Goal: Information Seeking & Learning: Learn about a topic

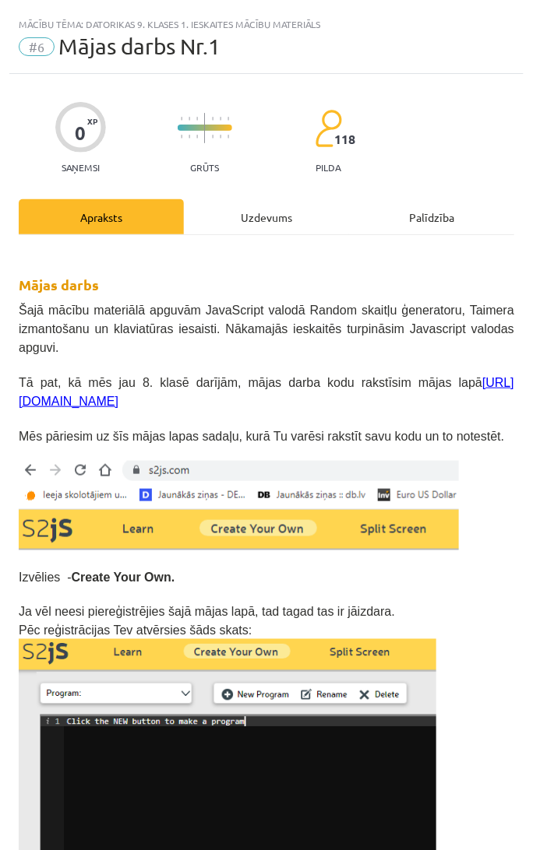
scroll to position [3053, 0]
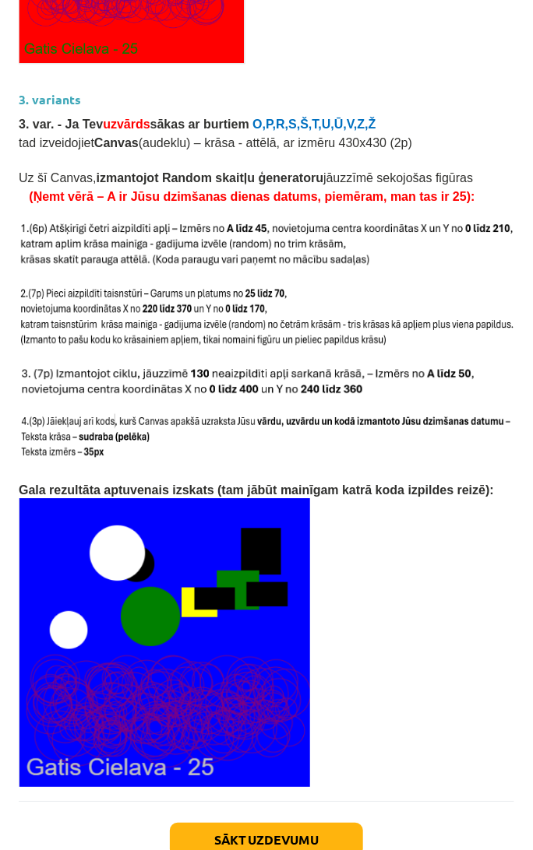
click at [266, 287] on img at bounding box center [266, 318] width 495 height 63
click at [227, 221] on img at bounding box center [266, 245] width 495 height 49
click at [301, 287] on img at bounding box center [266, 318] width 495 height 63
click at [226, 350] on p at bounding box center [266, 358] width 495 height 16
click at [192, 350] on p at bounding box center [266, 358] width 495 height 16
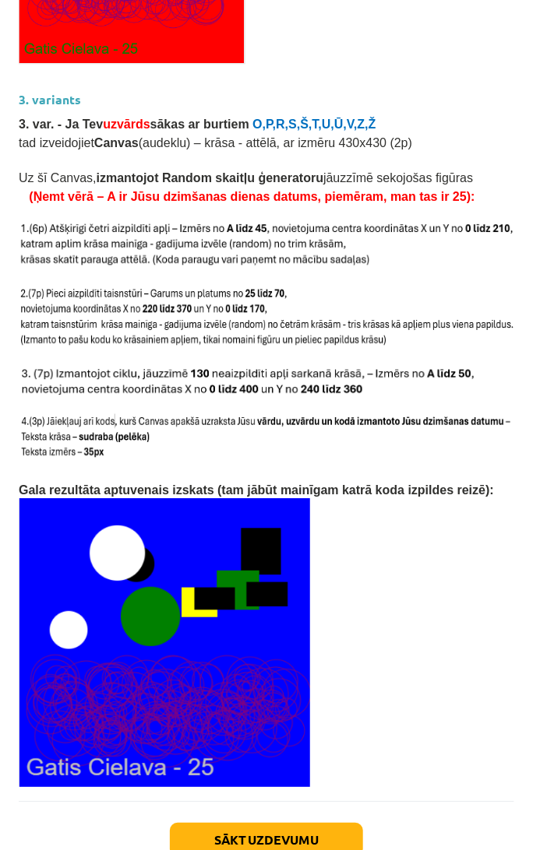
click at [314, 366] on img at bounding box center [248, 381] width 459 height 30
click at [268, 823] on button "Sākt uzdevumu" at bounding box center [266, 840] width 193 height 34
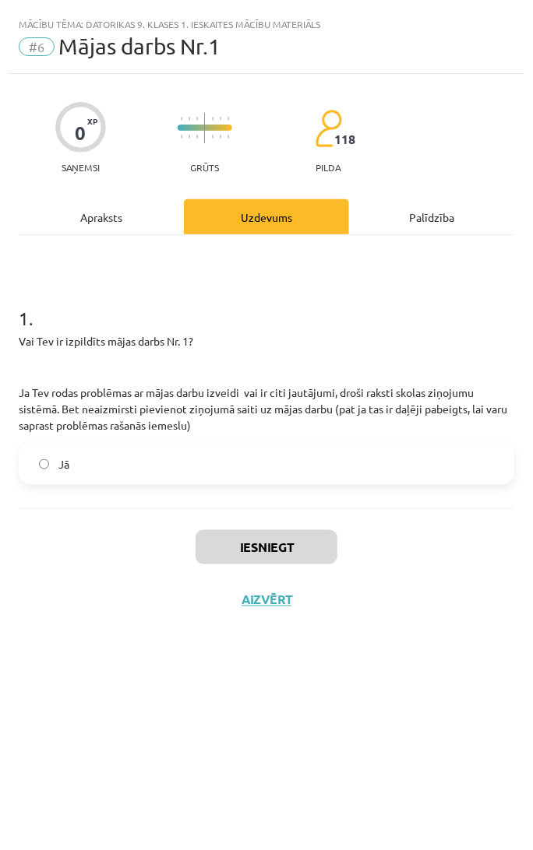
scroll to position [0, 0]
click at [132, 463] on label "Jā" at bounding box center [266, 464] width 492 height 39
click at [53, 529] on div "Iesniegt Aizvērt" at bounding box center [266, 562] width 495 height 109
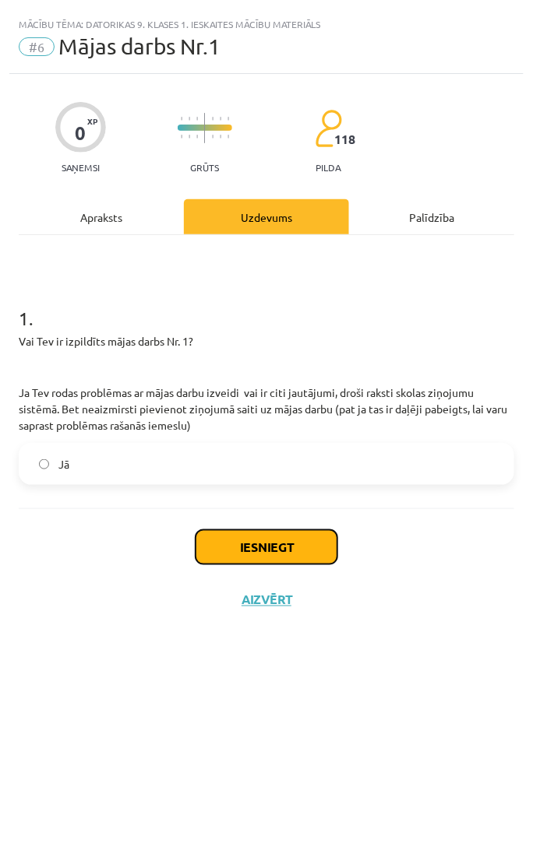
click at [257, 547] on button "Iesniegt" at bounding box center [266, 547] width 142 height 34
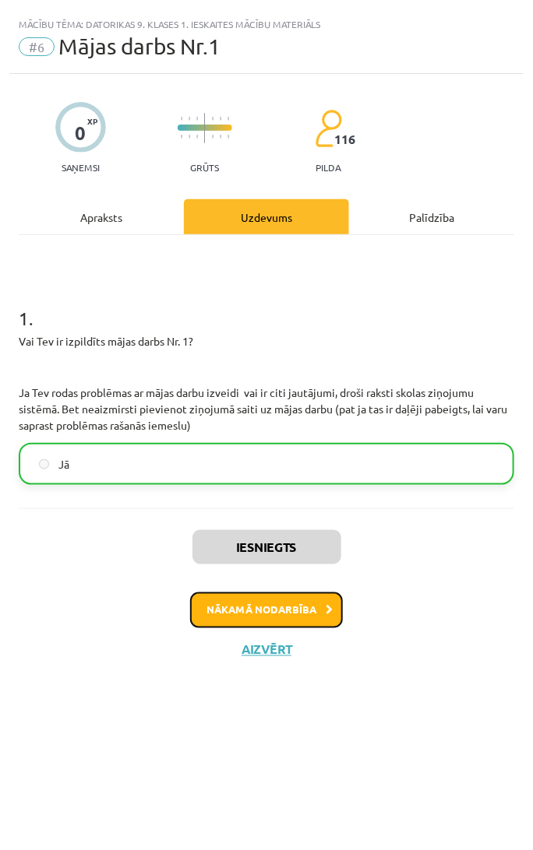
click at [283, 615] on button "Nākamā nodarbība" at bounding box center [266, 611] width 153 height 36
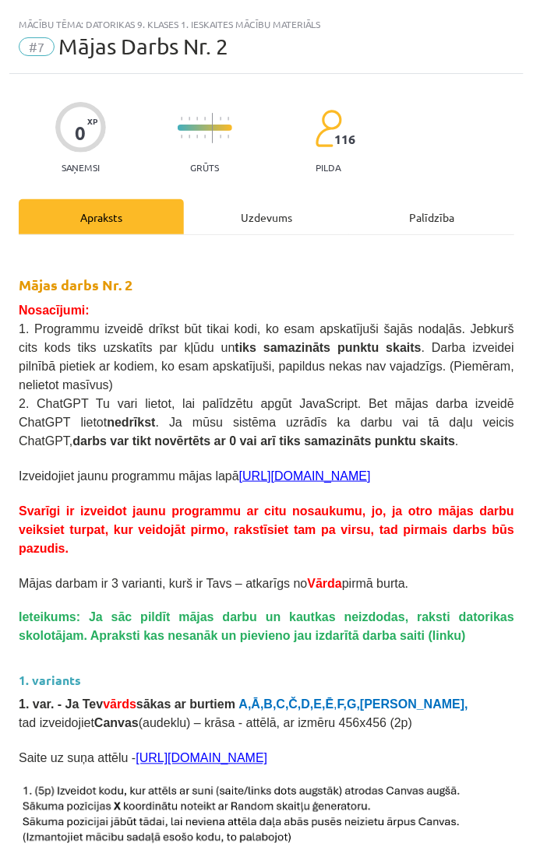
drag, startPoint x: 62, startPoint y: 104, endPoint x: 9, endPoint y: 96, distance: 53.6
click at [57, 103] on div "0 XP Saņemsi" at bounding box center [80, 133] width 51 height 80
click at [2, 81] on div "Mācību tēma: Datorikas 9. klases 1. ieskaites mācību materiāls #7 Mājas Darbs N…" at bounding box center [266, 425] width 533 height 850
drag, startPoint x: 1, startPoint y: 64, endPoint x: 20, endPoint y: 67, distance: 19.7
click at [20, 67] on div "Mācību tēma: Datorikas 9. klases 1. ieskaites mācību materiāls #7 Mājas Darbs N…" at bounding box center [266, 425] width 533 height 850
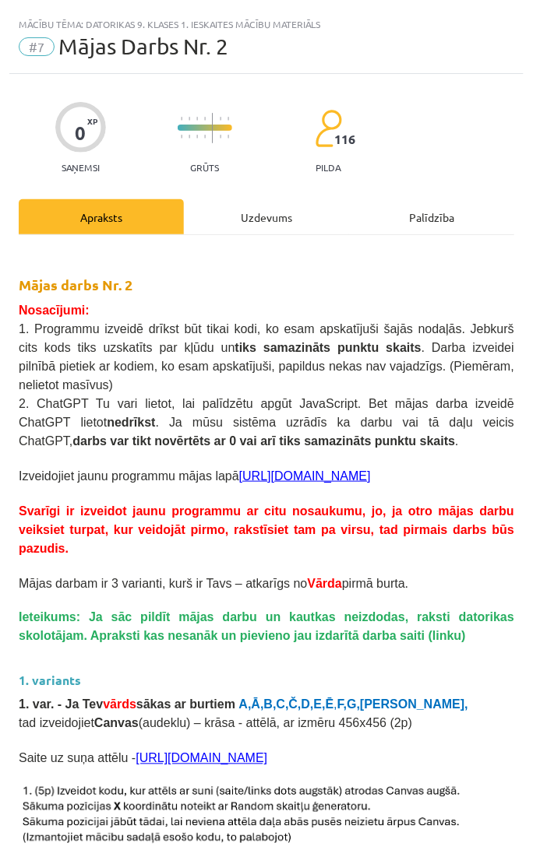
click at [18, 72] on div "Mācību tēma: Datorikas 9. klases 1. ieskaites mācību materiāls #7 Mājas Darbs N…" at bounding box center [266, 41] width 514 height 65
click at [405, 58] on div "#7 Mājas Darbs Nr. 2" at bounding box center [266, 46] width 495 height 25
drag, startPoint x: 364, startPoint y: 56, endPoint x: 353, endPoint y: 61, distance: 12.6
click at [353, 61] on div "Mācību tēma: Datorikas 9. klases 1. ieskaites mācību materiāls #7 Mājas Darbs N…" at bounding box center [266, 41] width 514 height 65
drag, startPoint x: 259, startPoint y: 57, endPoint x: 144, endPoint y: 4, distance: 126.1
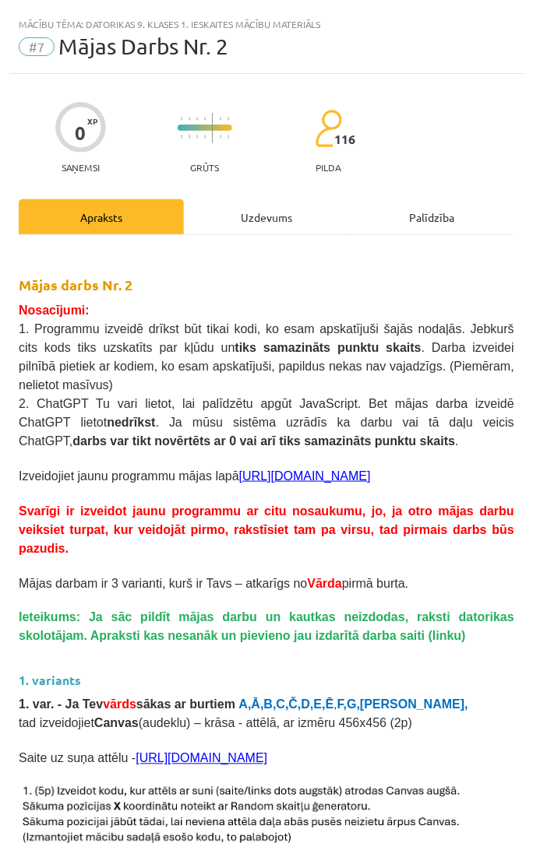
click at [258, 58] on div "#7 Mājas Darbs Nr. 2" at bounding box center [266, 46] width 495 height 25
click at [5, 31] on div "Mācību tēma: Datorikas 9. klases 1. ieskaites mācību materiāls #7 Mājas Darbs N…" at bounding box center [266, 425] width 533 height 850
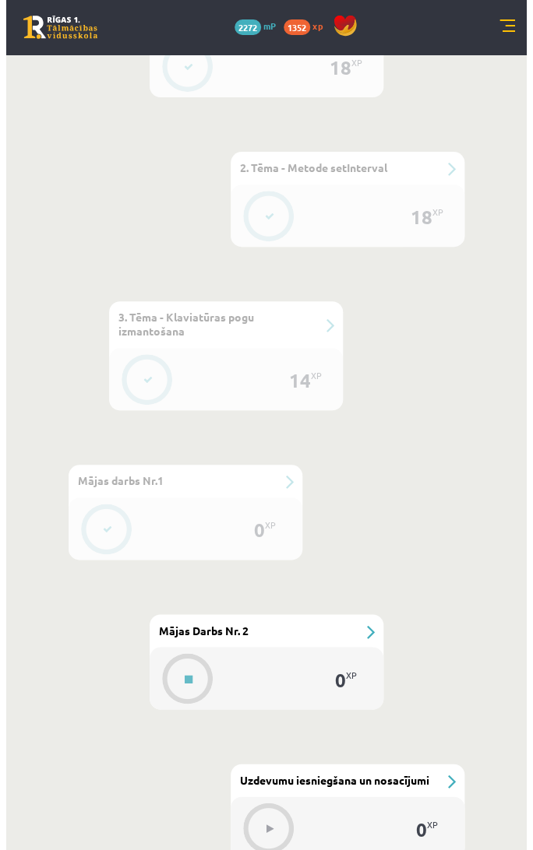
scroll to position [1286, 0]
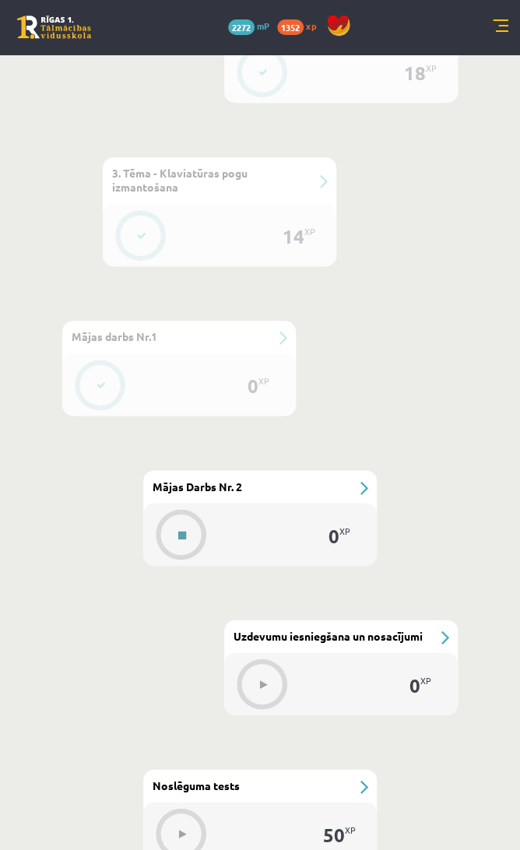
click at [199, 513] on div at bounding box center [182, 534] width 50 height 43
click at [275, 321] on div "#6 Mājas darbs Nr.1" at bounding box center [179, 337] width 234 height 33
click at [280, 321] on div "#6 Mājas darbs Nr.1" at bounding box center [179, 337] width 234 height 33
click at [282, 321] on div "#6 Mājas darbs Nr.1" at bounding box center [179, 337] width 234 height 33
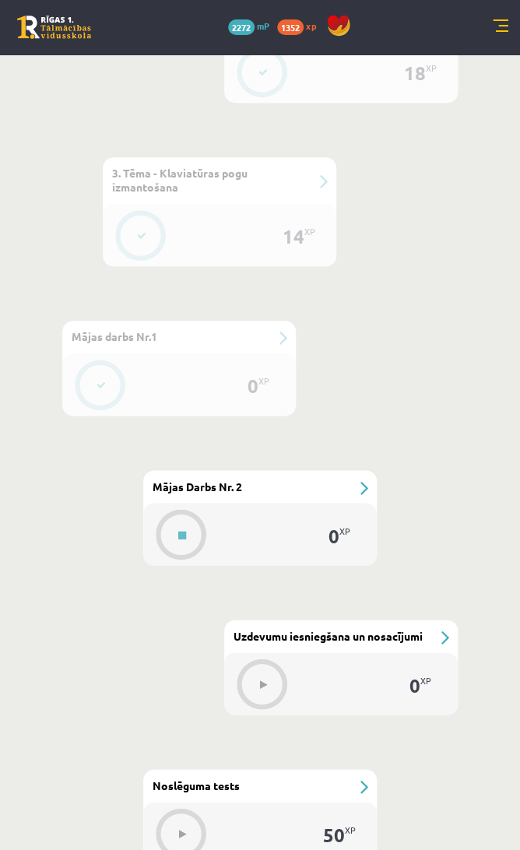
click at [90, 368] on button at bounding box center [101, 386] width 36 height 36
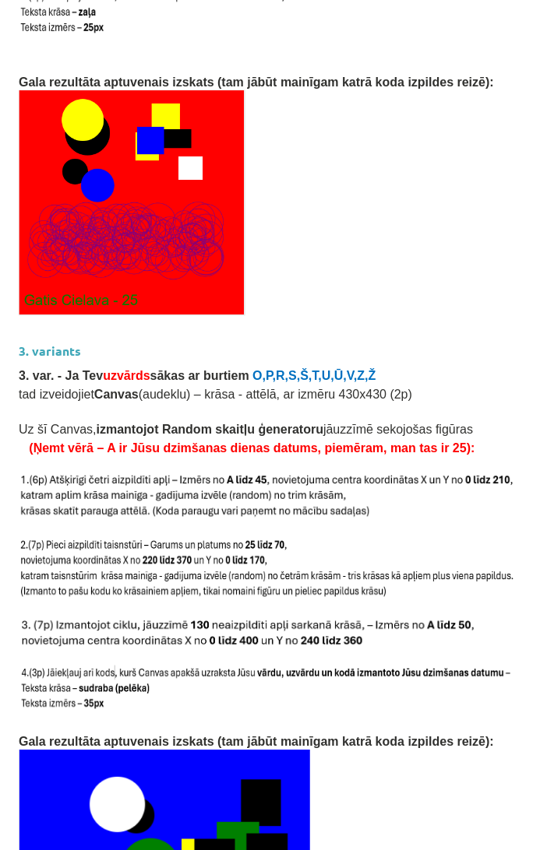
scroll to position [3102, 0]
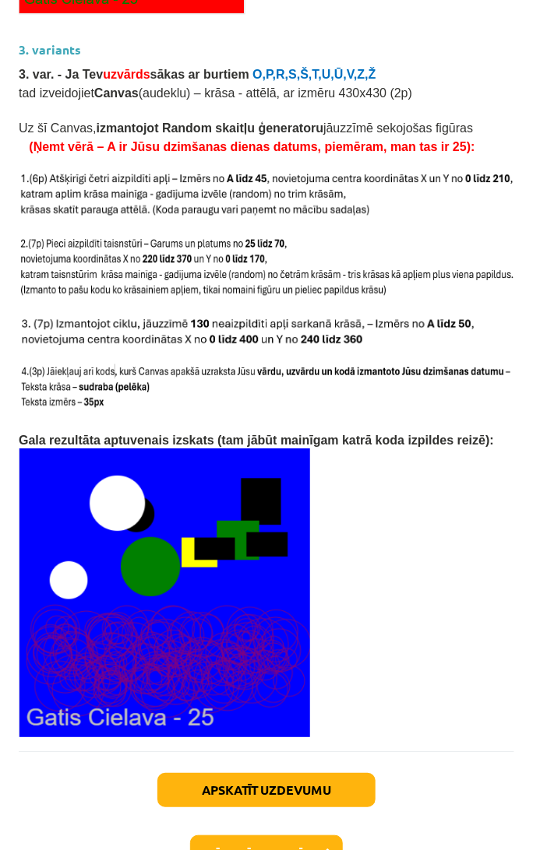
click at [200, 635] on img at bounding box center [164, 593] width 291 height 289
click at [419, 575] on p at bounding box center [266, 593] width 495 height 289
click at [249, 836] on button "Nākamā nodarbība" at bounding box center [266, 854] width 153 height 36
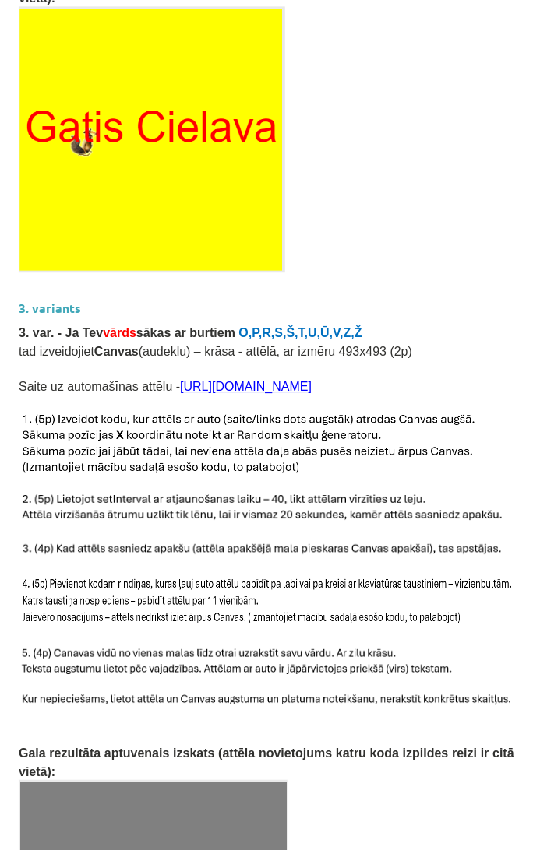
scroll to position [1903, 0]
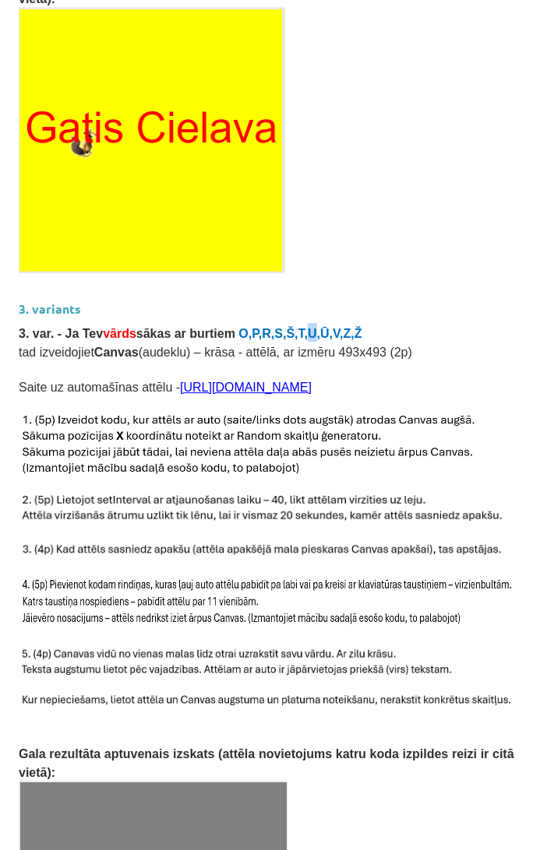
drag, startPoint x: 268, startPoint y: 276, endPoint x: 316, endPoint y: 271, distance: 48.6
click at [275, 327] on span "O,P,R,S,Š,T,U,Ū,V,Z,Ž" at bounding box center [300, 333] width 123 height 13
click at [347, 290] on h3 "3. variants" at bounding box center [266, 304] width 495 height 29
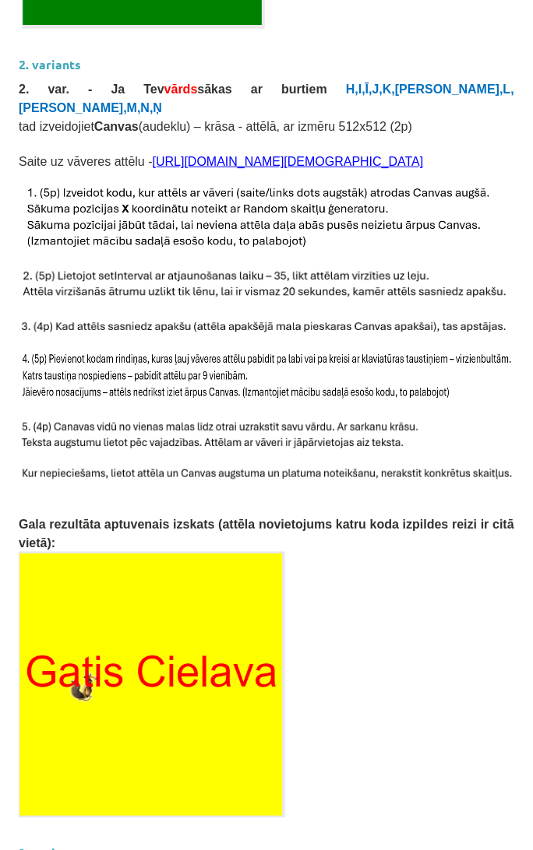
scroll to position [1124, 0]
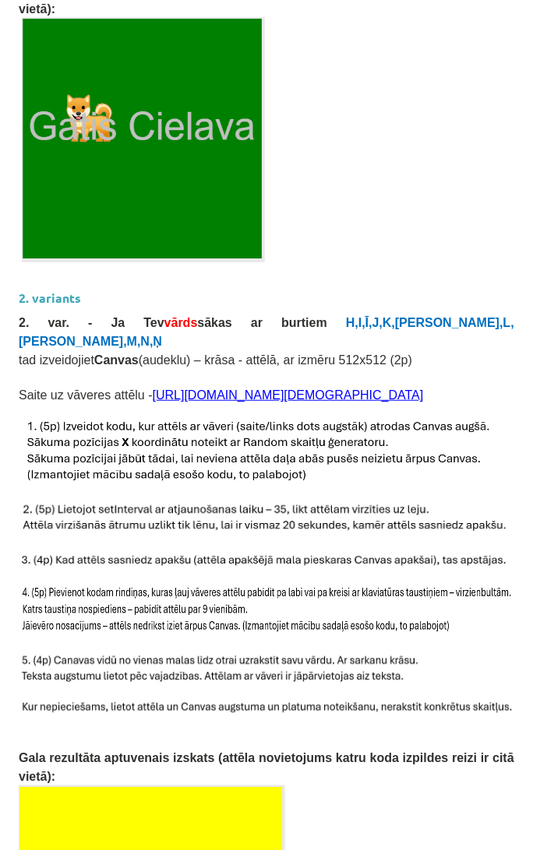
click at [343, 312] on p "2. var. - Ja Tev vārds sākas ar burtiem H,I,Ī,J,K,[PERSON_NAME],L,Ļ,M,N,Ņ" at bounding box center [266, 330] width 495 height 37
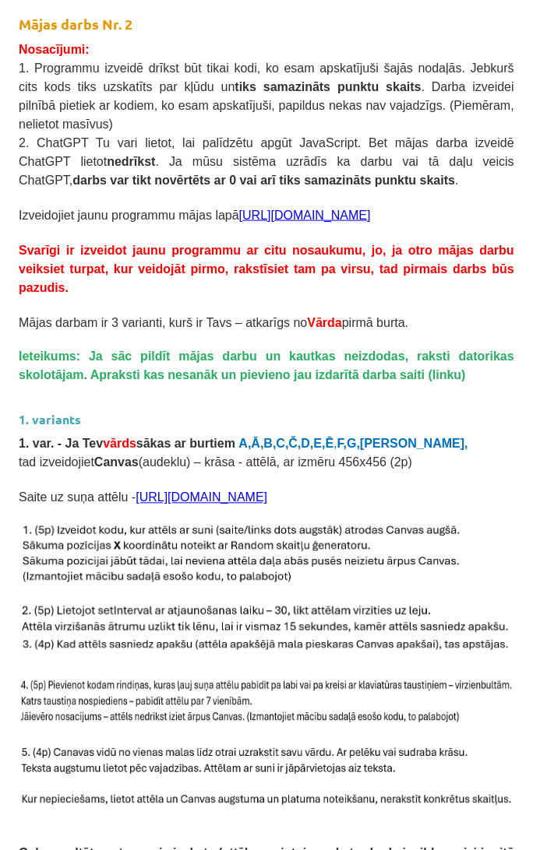
scroll to position [0, 0]
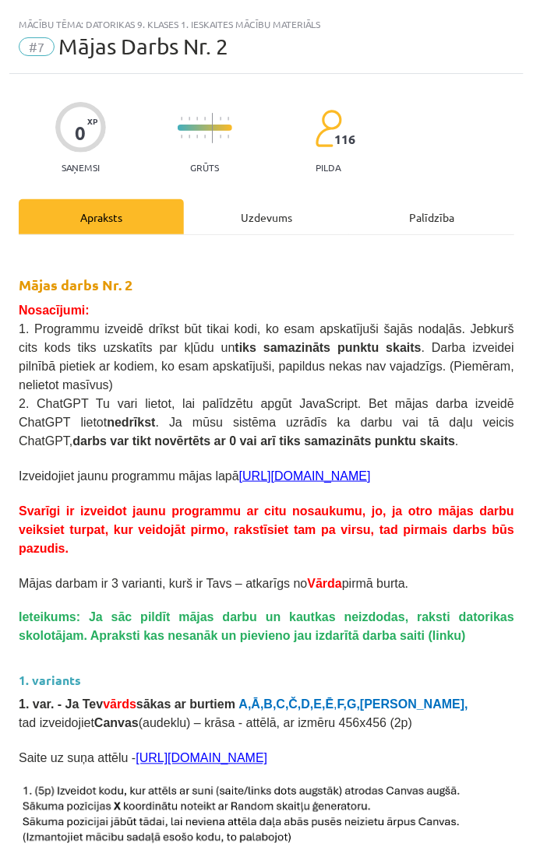
click at [341, 285] on h2 "Mājas darbs Nr. 2" at bounding box center [266, 272] width 495 height 46
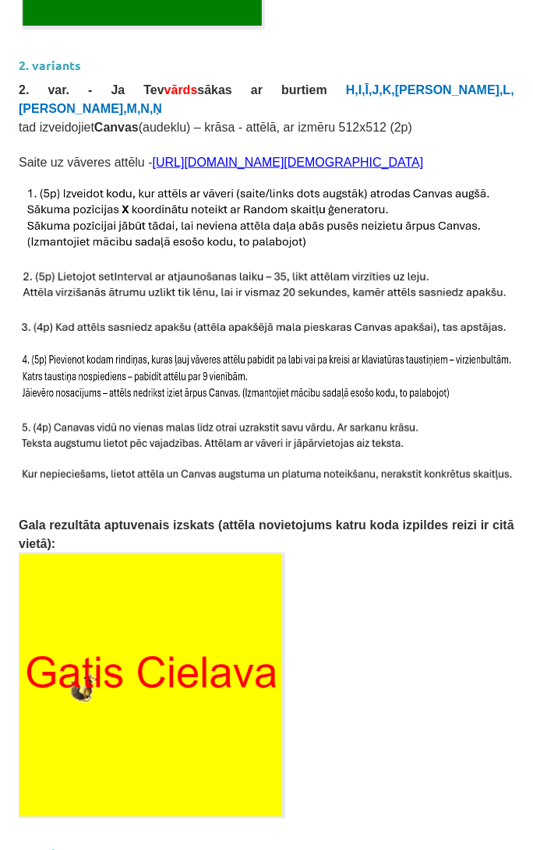
scroll to position [1384, 0]
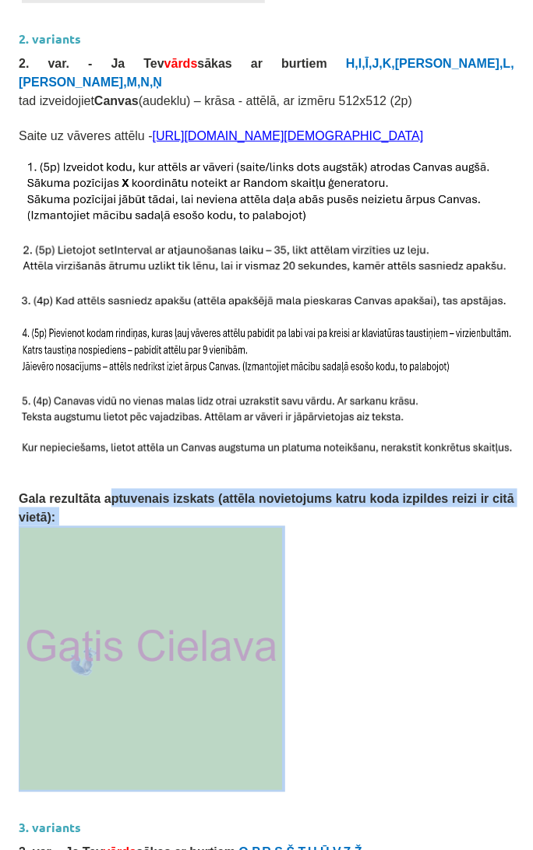
drag, startPoint x: 304, startPoint y: 656, endPoint x: 98, endPoint y: 462, distance: 283.1
click at [98, 462] on div "Mājas darbs Nr. 2 Nosacījumi: 1. Programmu izveidē drīkst būt tikai kodi, ko es…" at bounding box center [266, 226] width 495 height 2722
click at [329, 585] on p at bounding box center [266, 659] width 495 height 266
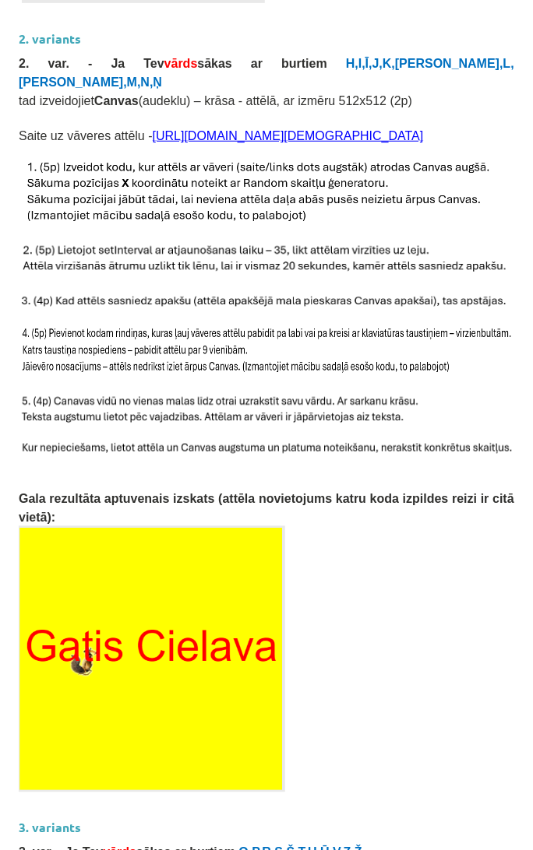
drag, startPoint x: 296, startPoint y: 580, endPoint x: 70, endPoint y: 580, distance: 225.8
click at [70, 580] on p at bounding box center [266, 659] width 495 height 266
click at [153, 537] on img at bounding box center [152, 659] width 266 height 266
click at [153, 541] on img at bounding box center [152, 659] width 266 height 266
click at [336, 643] on p at bounding box center [266, 659] width 495 height 266
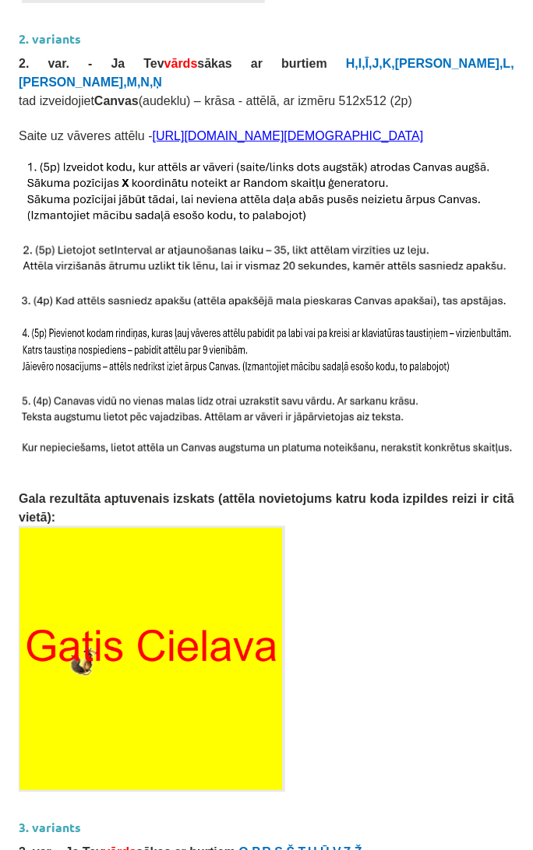
click at [378, 554] on p at bounding box center [266, 659] width 495 height 266
drag, startPoint x: 324, startPoint y: 403, endPoint x: 320, endPoint y: 369, distance: 34.5
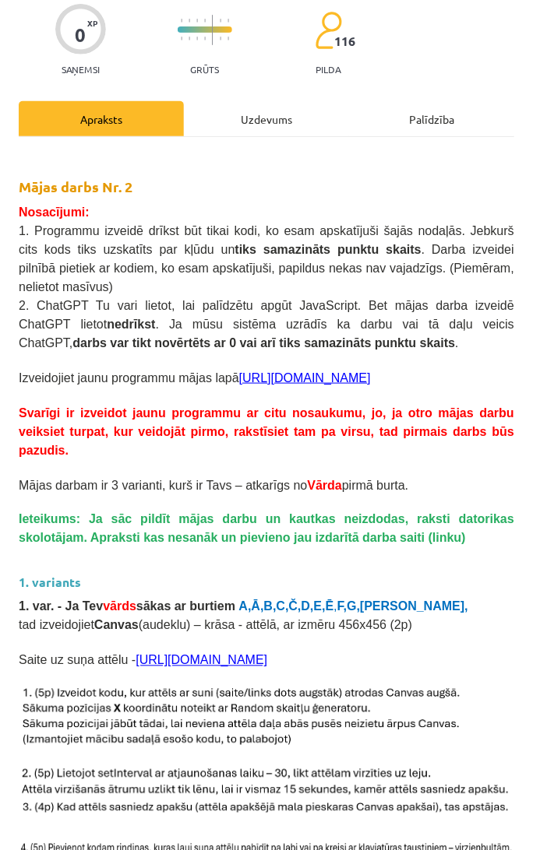
scroll to position [86, 0]
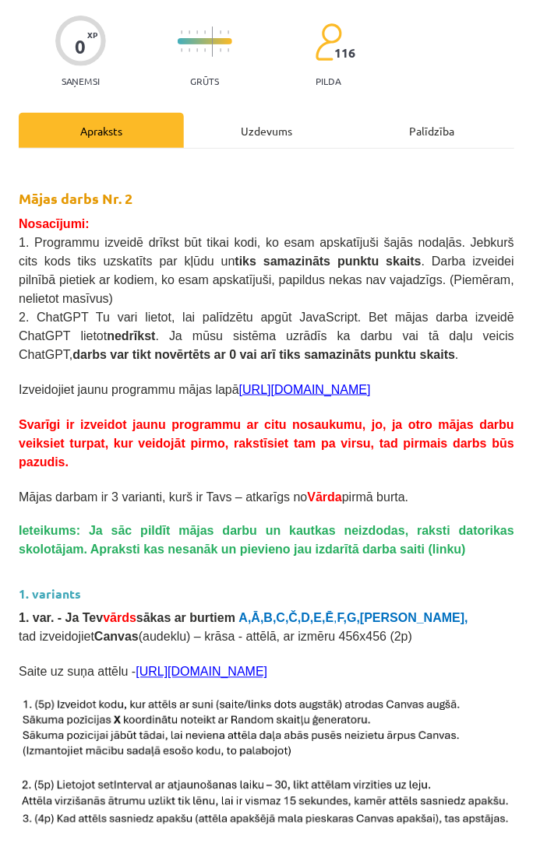
click at [452, 187] on h2 "Mājas darbs Nr. 2" at bounding box center [266, 186] width 495 height 46
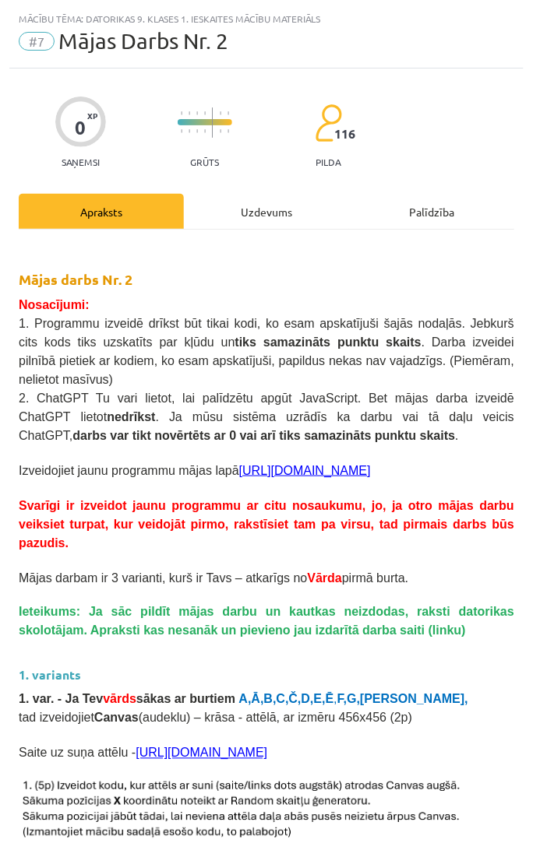
scroll to position [0, 0]
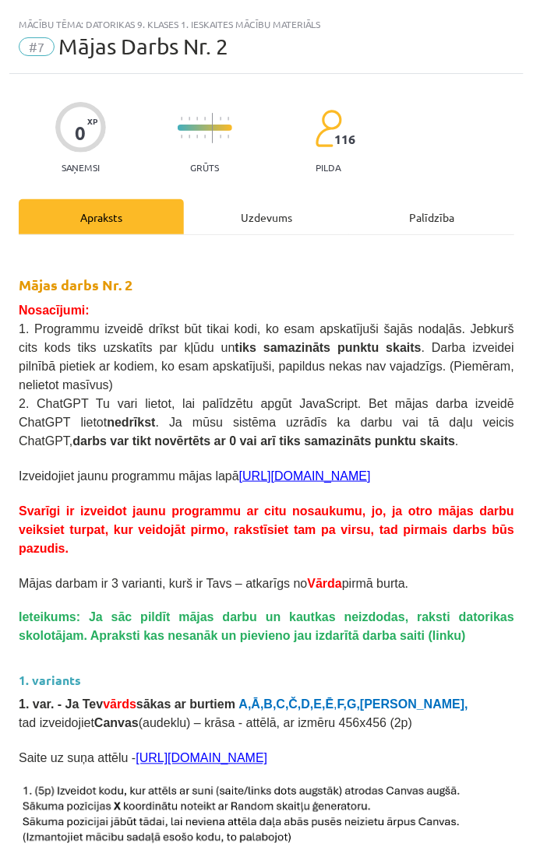
click at [428, 259] on h2 "Mājas darbs Nr. 2" at bounding box center [266, 272] width 495 height 46
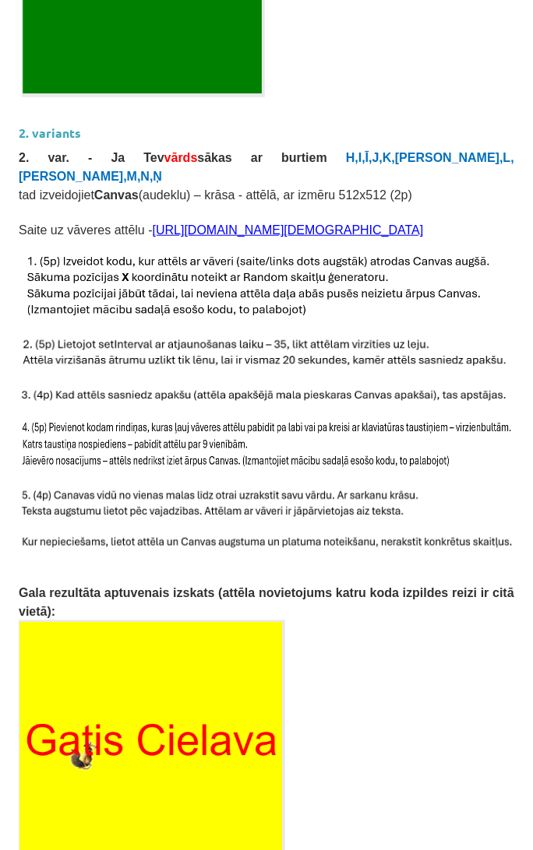
scroll to position [1345, 0]
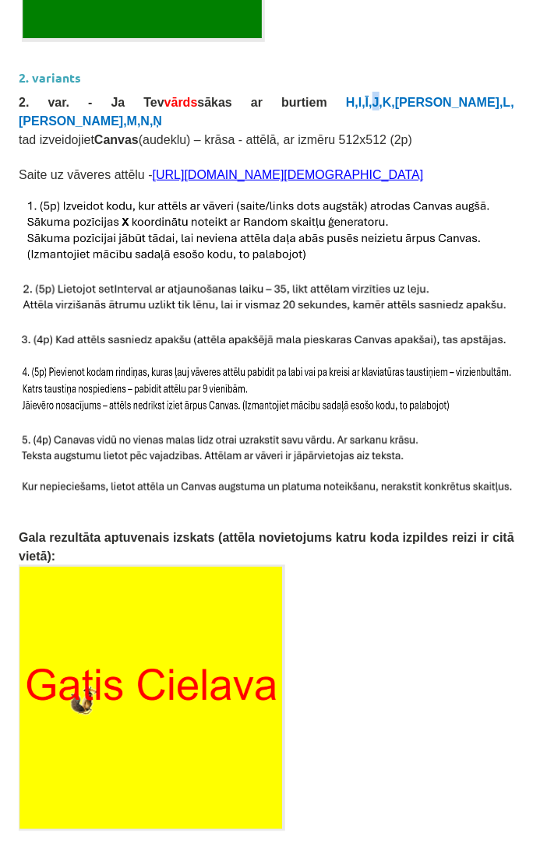
click at [239, 96] on span "H,I,Ī,J,K,[PERSON_NAME],L,[PERSON_NAME],M,N,Ņ" at bounding box center [266, 112] width 495 height 32
click at [338, 265] on p at bounding box center [266, 273] width 495 height 16
click at [321, 265] on p at bounding box center [266, 273] width 495 height 16
click at [311, 228] on img at bounding box center [259, 231] width 480 height 65
click at [334, 230] on img at bounding box center [259, 231] width 480 height 65
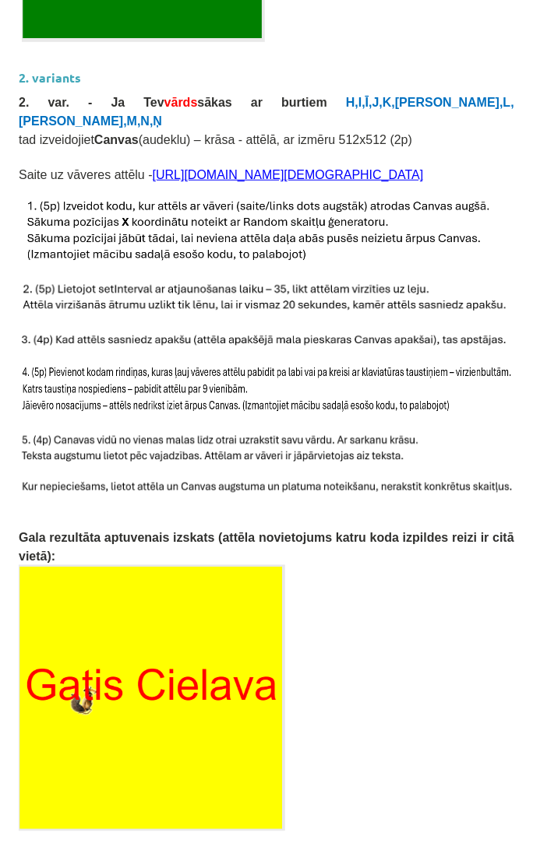
click at [334, 230] on img at bounding box center [259, 231] width 480 height 65
click at [519, 269] on div "Mācību tēma: Datorikas 9. klases 1. ieskaites mācību materiāls #7 Mājas Darbs N…" at bounding box center [266, 425] width 533 height 850
click at [447, 230] on img at bounding box center [259, 231] width 480 height 65
click at [445, 230] on img at bounding box center [259, 231] width 480 height 65
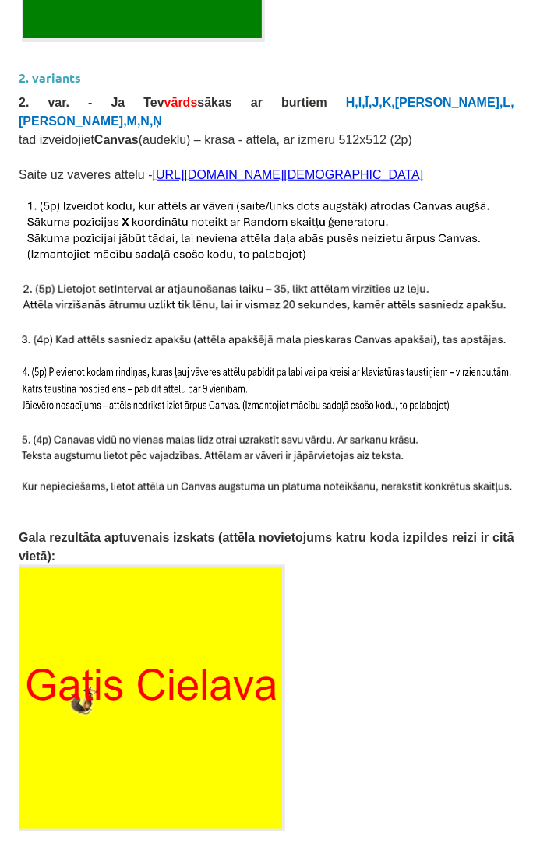
click at [445, 230] on img at bounding box center [259, 231] width 480 height 65
click at [383, 227] on img at bounding box center [259, 231] width 480 height 65
click at [403, 376] on img at bounding box center [266, 390] width 495 height 52
drag, startPoint x: 320, startPoint y: 86, endPoint x: 342, endPoint y: 89, distance: 22.0
click at [342, 133] on span "tad izveidojiet Canvas (audeklu) – krāsa - attēlā, ar izmēru 512x512 (2p)" at bounding box center [215, 139] width 393 height 13
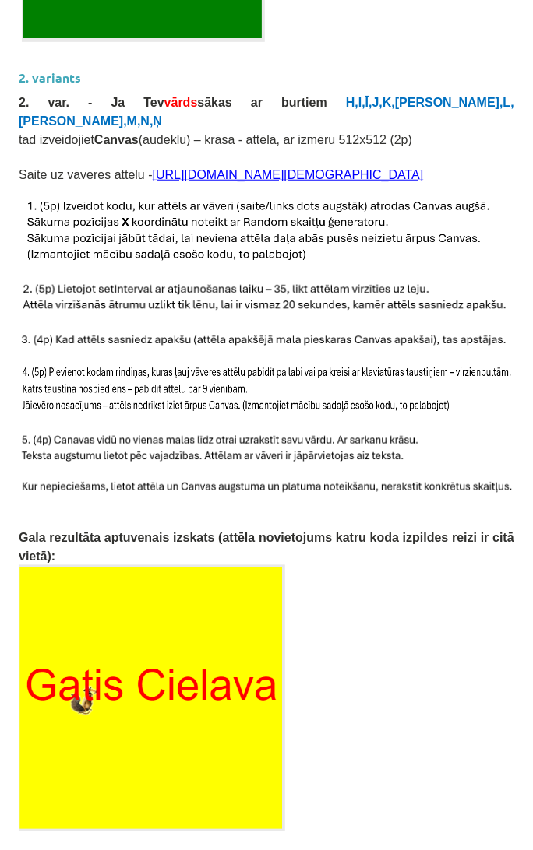
click at [389, 92] on p "2. var. - Ja Tev vārds sākas ar burtiem H,I,Ī,J,K,[PERSON_NAME],L,Ļ,M,N,Ņ" at bounding box center [266, 110] width 495 height 37
click at [363, 265] on p at bounding box center [266, 273] width 495 height 16
click at [278, 281] on img at bounding box center [263, 297] width 489 height 33
click at [285, 364] on img at bounding box center [266, 390] width 495 height 52
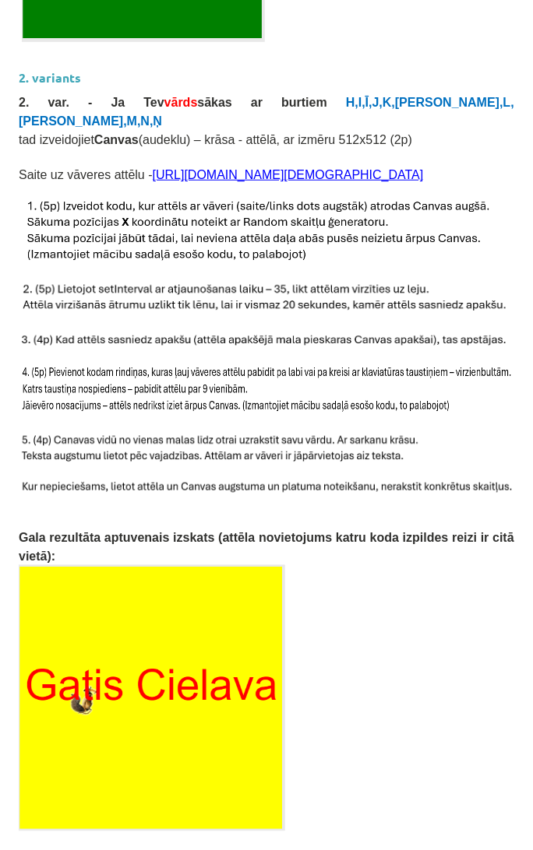
click at [285, 364] on img at bounding box center [266, 390] width 495 height 52
click at [445, 364] on img at bounding box center [266, 390] width 495 height 52
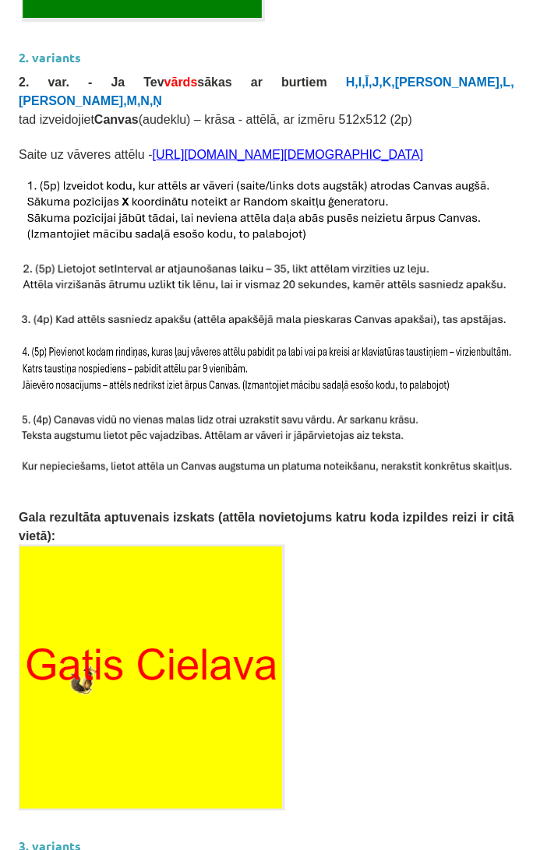
click at [134, 545] on img at bounding box center [152, 678] width 266 height 266
click at [195, 345] on img at bounding box center [266, 370] width 495 height 52
click at [219, 344] on img at bounding box center [266, 370] width 495 height 52
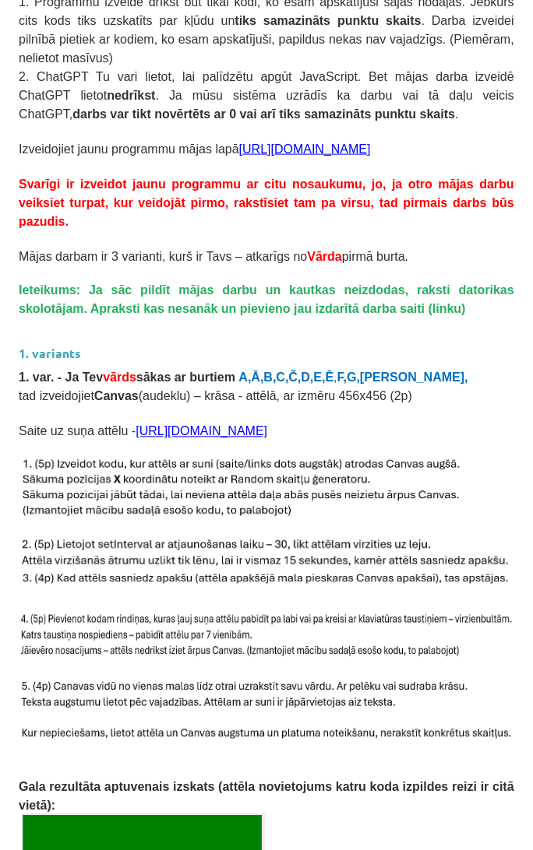
scroll to position [0, 0]
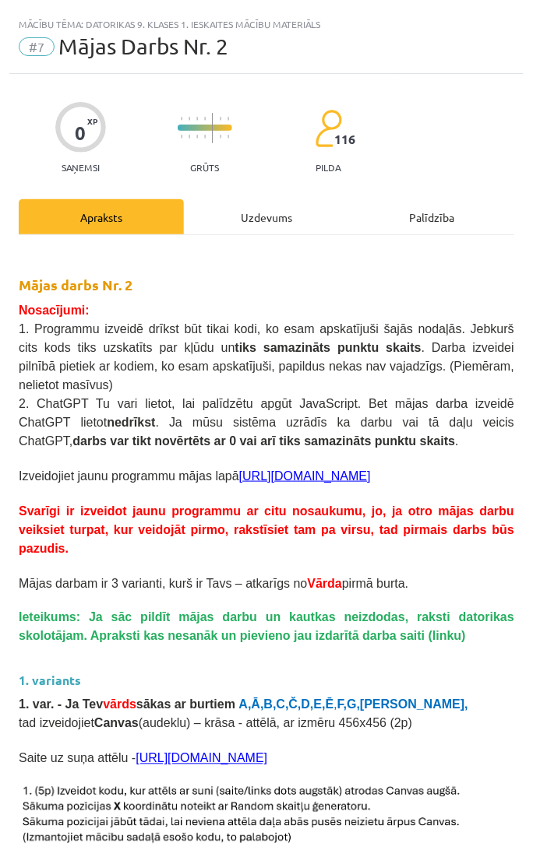
click at [246, 207] on div "Uzdevums" at bounding box center [266, 216] width 165 height 35
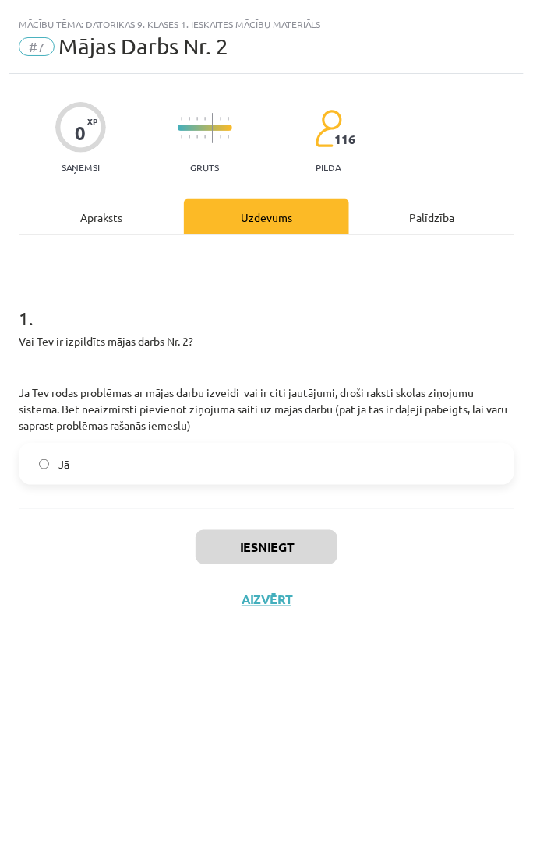
click at [185, 448] on label "Jā" at bounding box center [266, 464] width 492 height 39
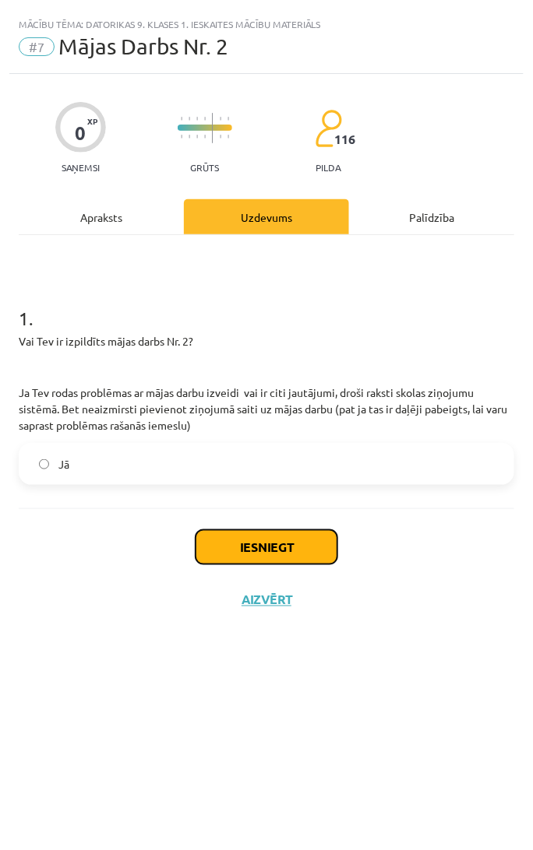
click at [308, 541] on button "Iesniegt" at bounding box center [266, 547] width 142 height 34
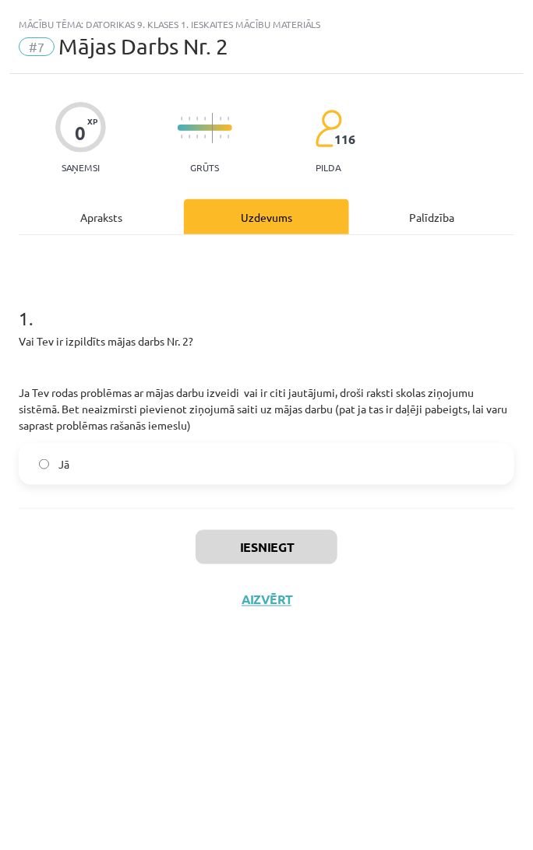
click at [428, 538] on div "Iesniegt Aizvērt" at bounding box center [266, 562] width 495 height 109
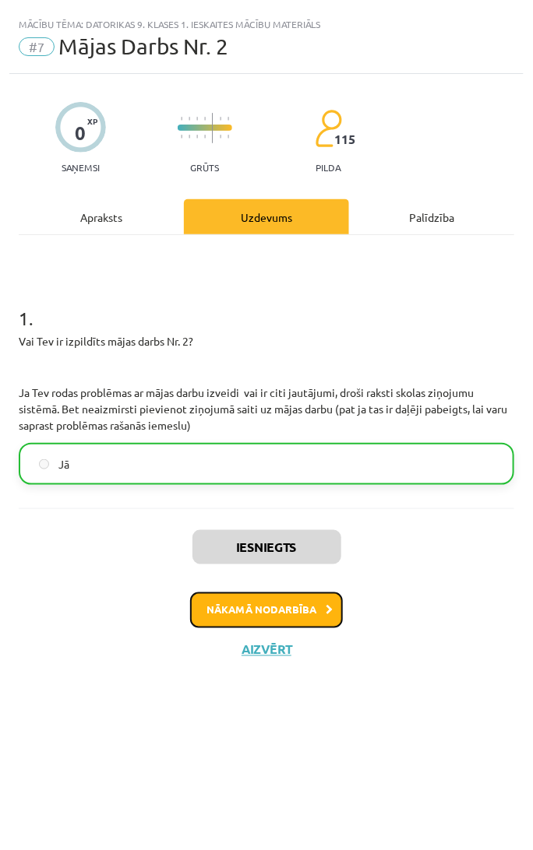
click at [297, 606] on button "Nākamā nodarbība" at bounding box center [266, 611] width 153 height 36
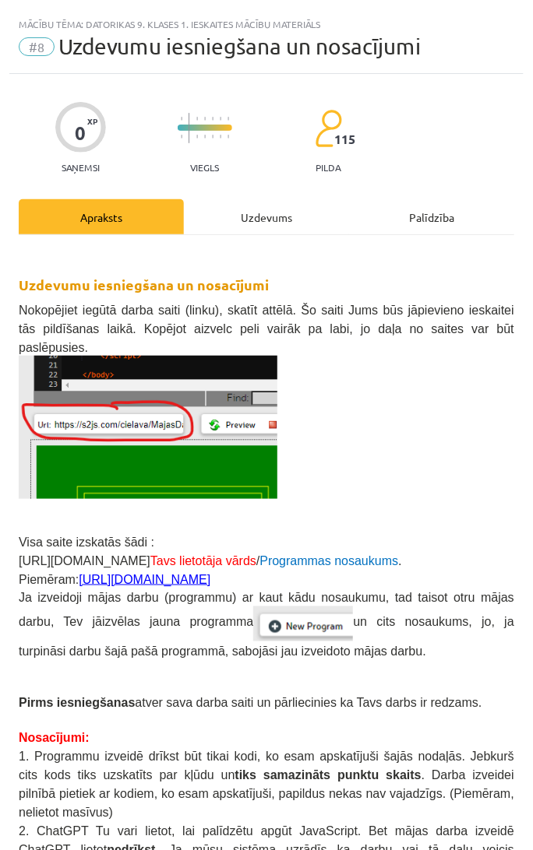
click at [308, 289] on h2 "Uzdevumu iesniegšana un nosacījumi" at bounding box center [266, 272] width 495 height 46
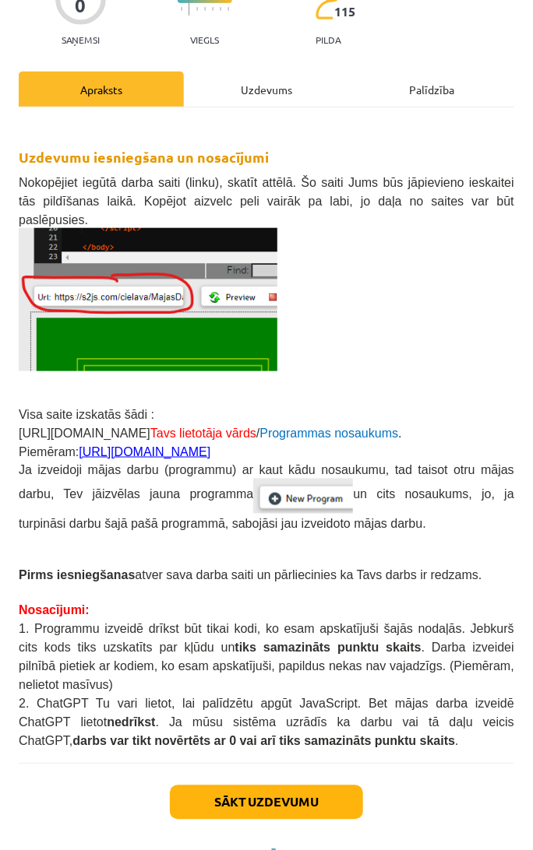
scroll to position [131, 0]
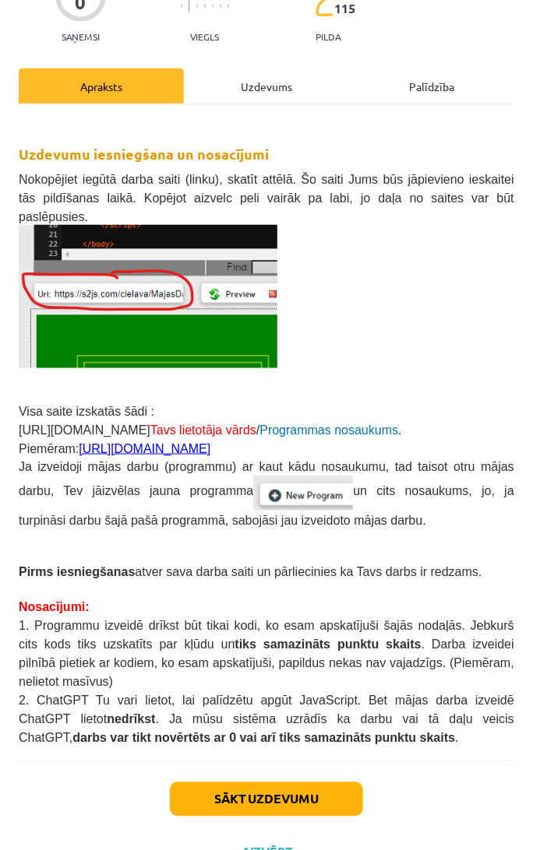
click at [410, 311] on p at bounding box center [266, 296] width 495 height 143
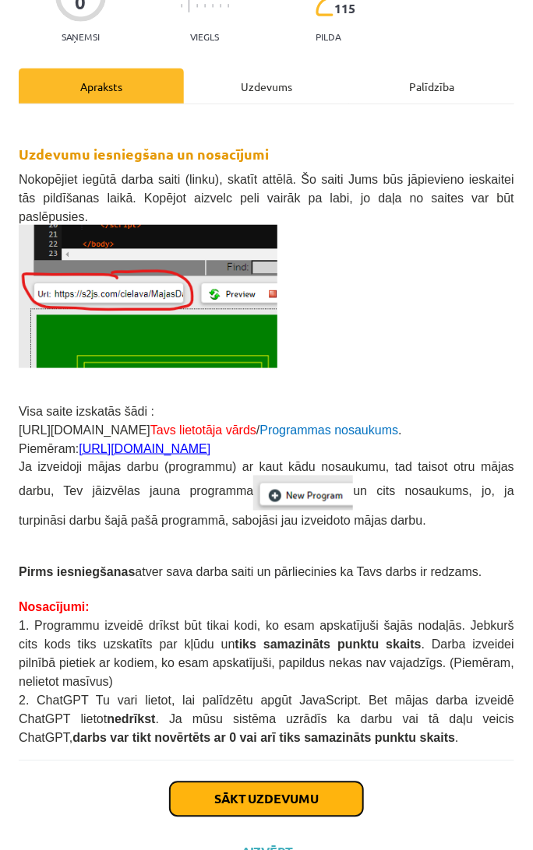
click at [293, 783] on button "Sākt uzdevumu" at bounding box center [266, 800] width 193 height 34
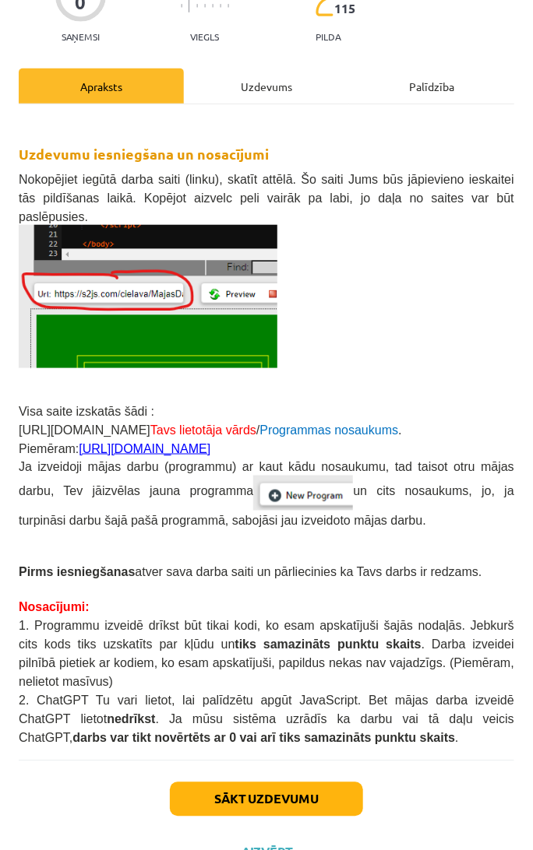
scroll to position [0, 0]
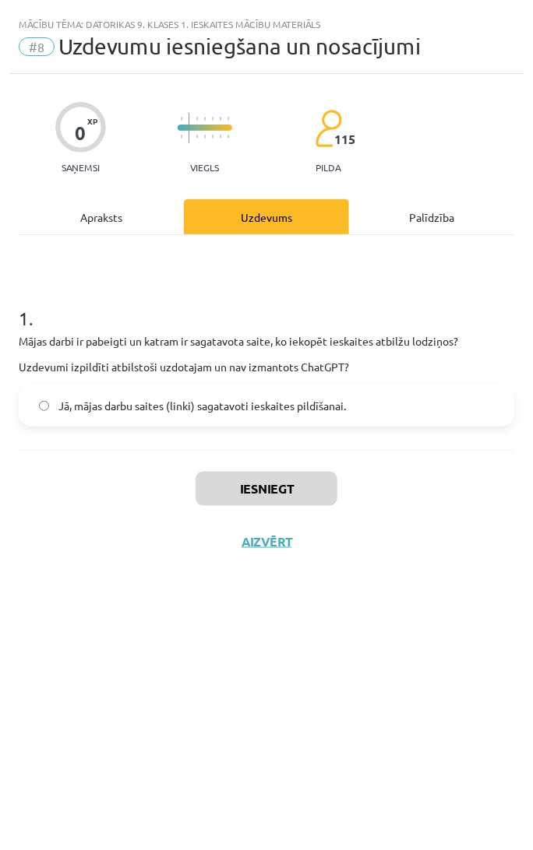
click at [274, 414] on label "Jā, mājas darbu saites (linki) sagatavoti ieskaites pildīšanai." at bounding box center [266, 405] width 492 height 39
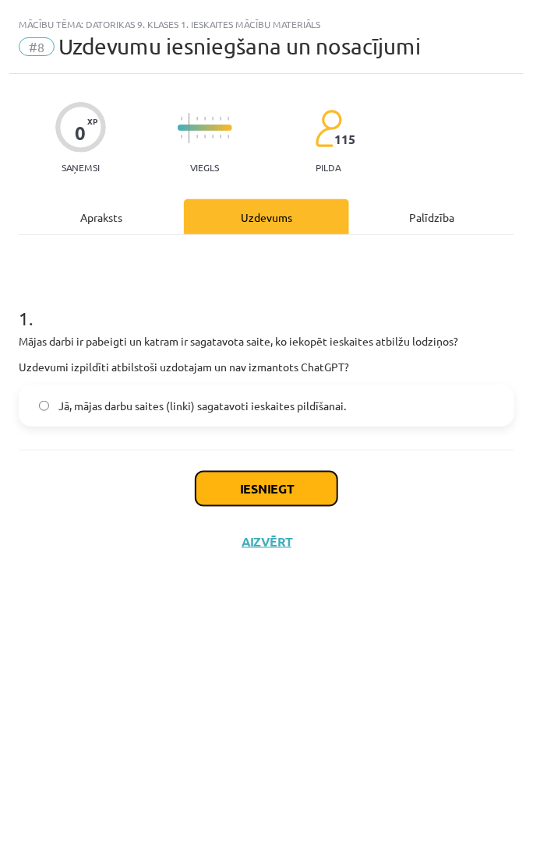
click at [267, 486] on button "Iesniegt" at bounding box center [266, 489] width 142 height 34
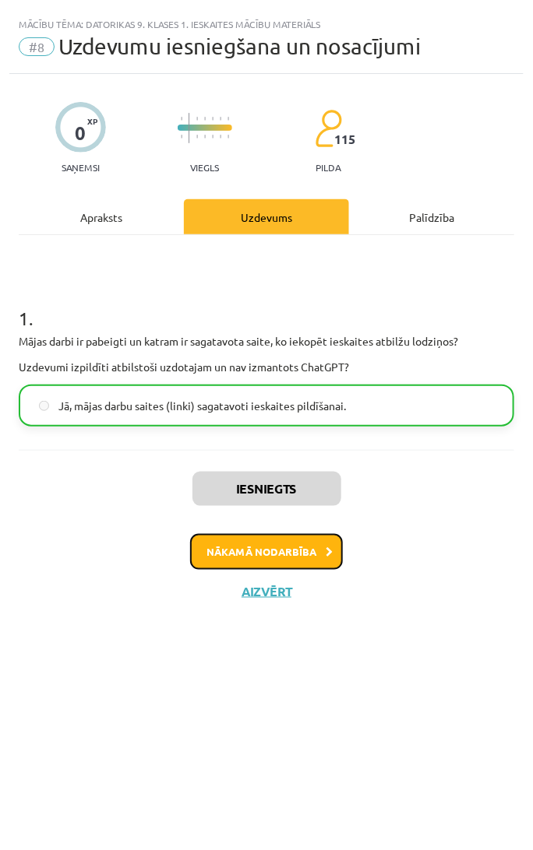
click at [277, 541] on button "Nākamā nodarbība" at bounding box center [266, 552] width 153 height 36
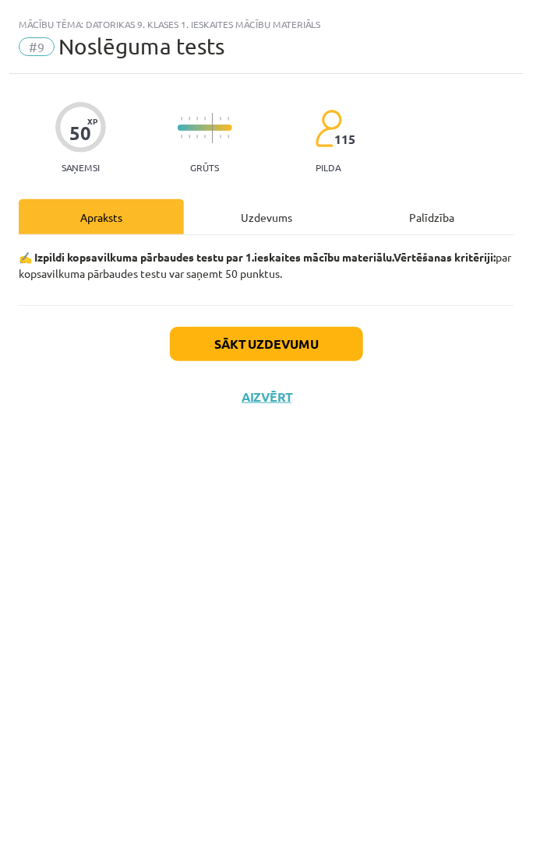
click at [270, 220] on div "Uzdevums" at bounding box center [266, 216] width 165 height 35
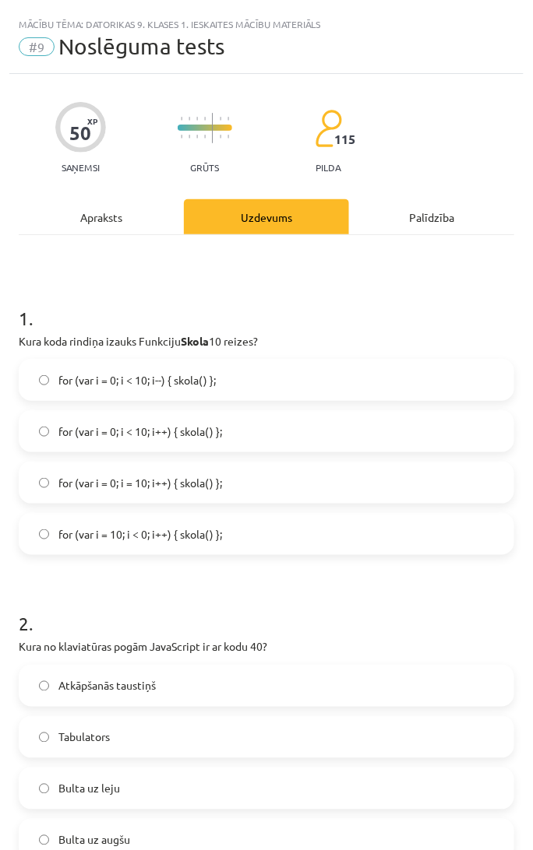
click at [127, 204] on div "Apraksts" at bounding box center [101, 216] width 165 height 35
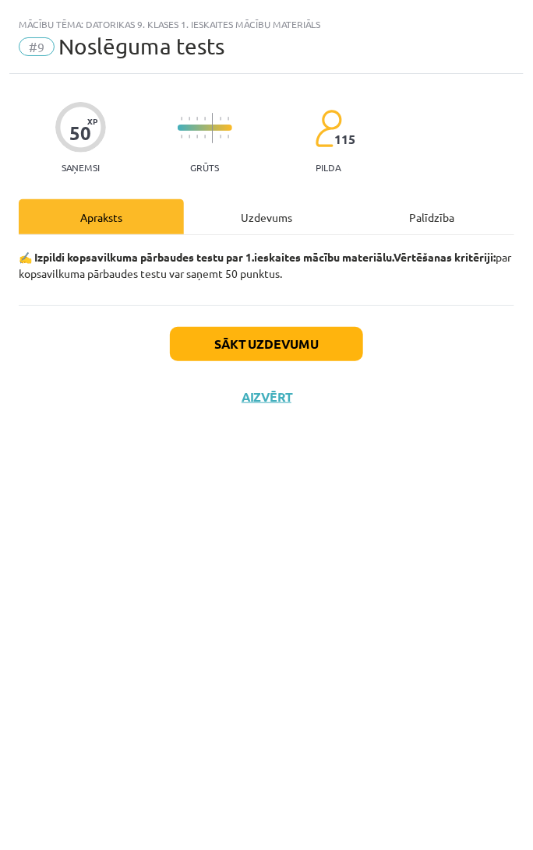
click at [265, 205] on div "Uzdevums" at bounding box center [266, 216] width 165 height 35
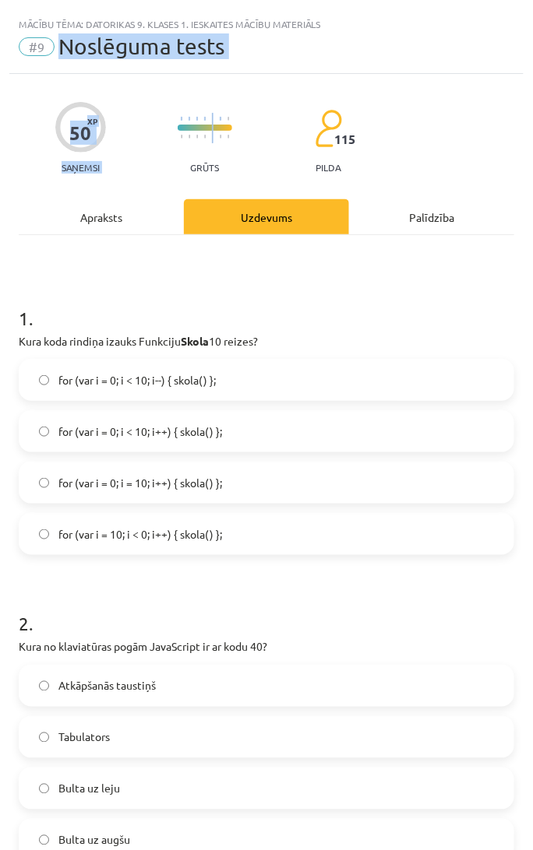
drag, startPoint x: 63, startPoint y: 48, endPoint x: 266, endPoint y: 92, distance: 208.0
click at [249, 89] on div "Mācību tēma: Datorikas 9. klases 1. ieskaites mācību materiāls #9 Noslēguma tes…" at bounding box center [266, 425] width 533 height 850
click at [377, 63] on div "Mācību tēma: Datorikas 9. klases 1. ieskaites mācību materiāls #9 Noslēguma tes…" at bounding box center [266, 41] width 514 height 65
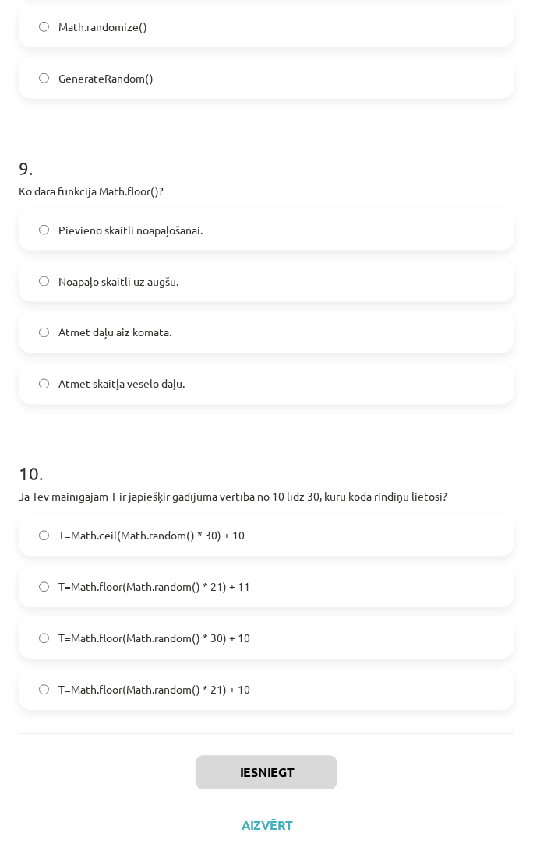
scroll to position [2677, 0]
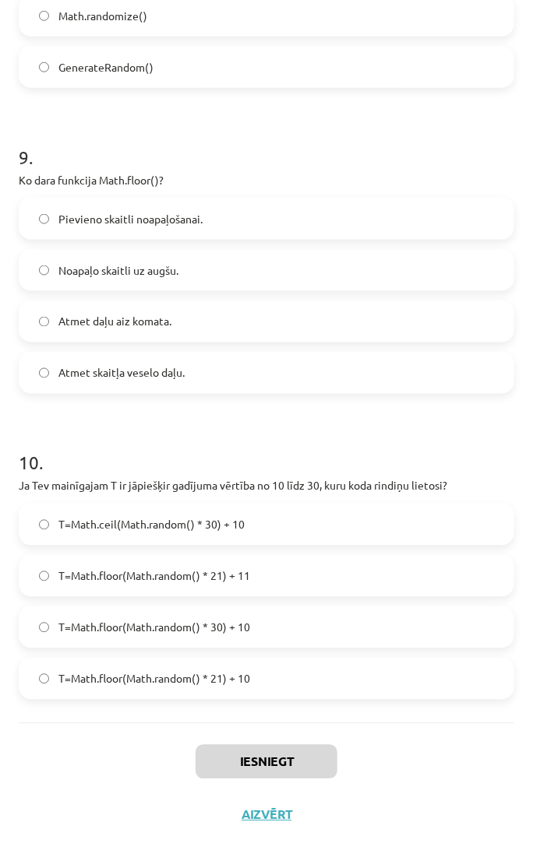
click at [280, 626] on label "T=Math.floor(Math.random() * 30) + 10" at bounding box center [266, 627] width 492 height 39
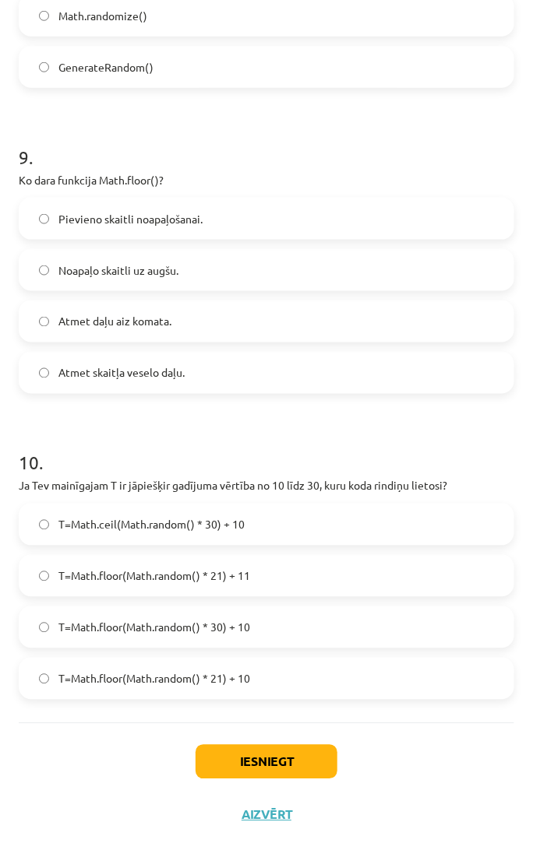
click at [168, 336] on label "Atmet daļu aiz komata." at bounding box center [266, 321] width 492 height 39
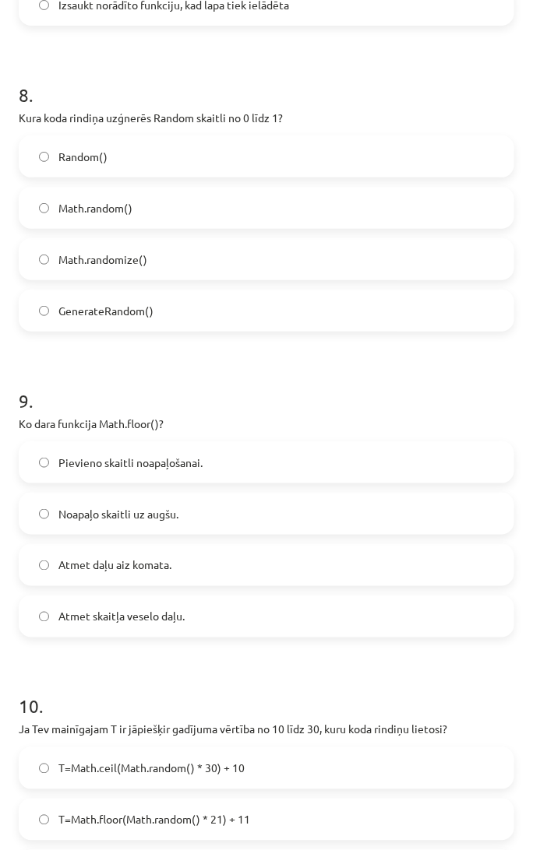
scroll to position [2417, 0]
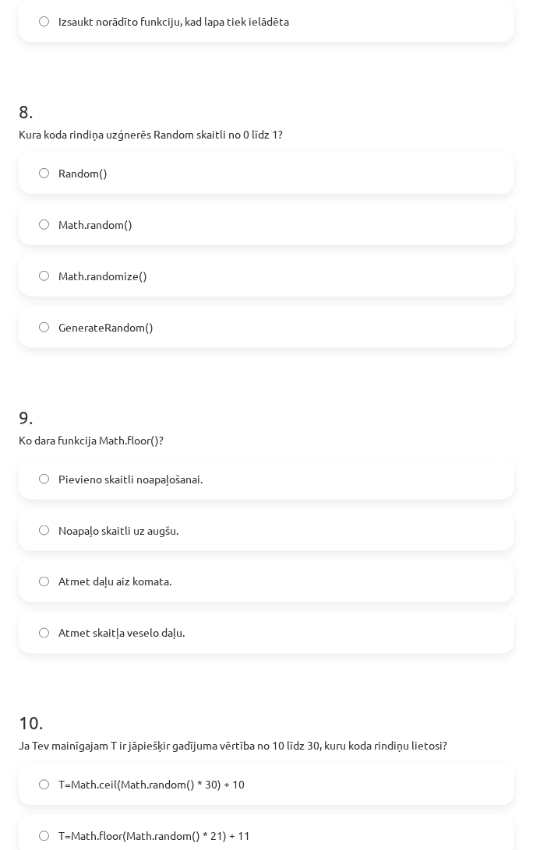
click at [191, 238] on label "Math.random()" at bounding box center [266, 224] width 492 height 39
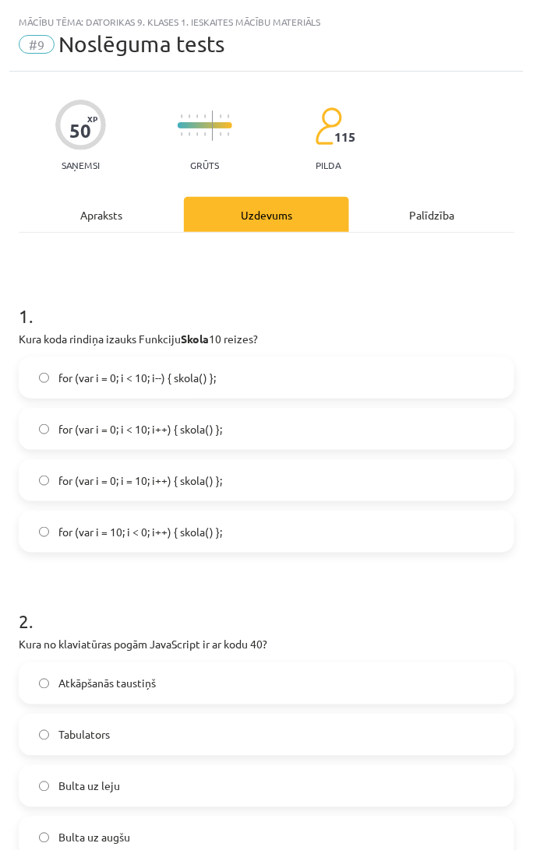
scroll to position [0, 0]
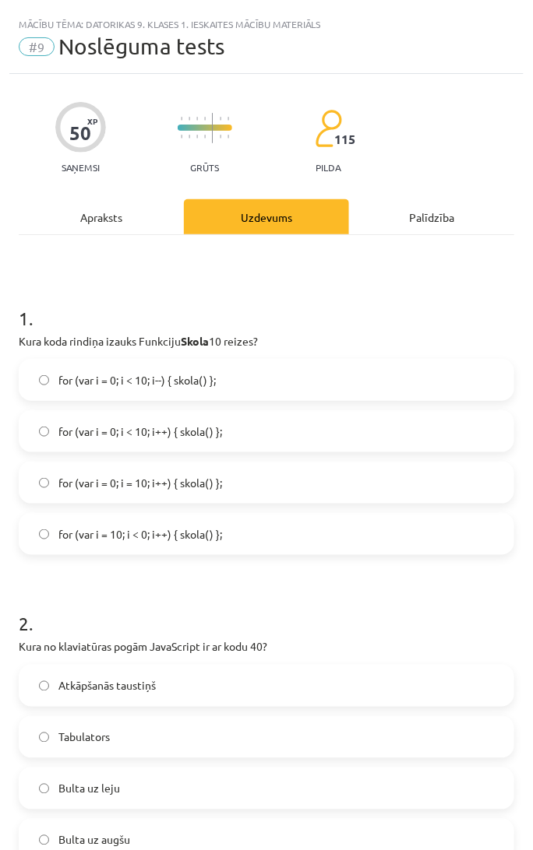
click at [2, 393] on div "Mācību tēma: Datorikas 9. klases 1. ieskaites mācību materiāls #9 Noslēguma tes…" at bounding box center [266, 425] width 533 height 850
click at [282, 298] on h1 "1 ." at bounding box center [266, 304] width 495 height 48
drag, startPoint x: 50, startPoint y: 122, endPoint x: 79, endPoint y: 117, distance: 29.3
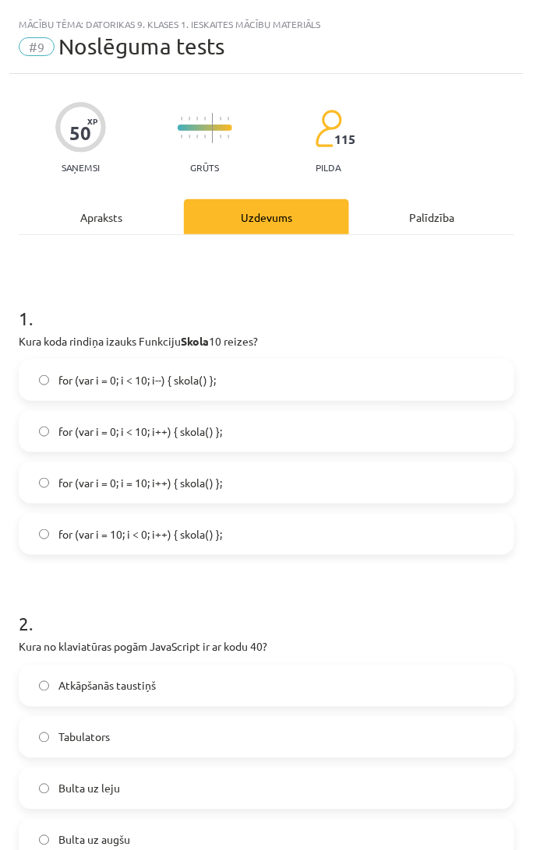
click at [79, 117] on div "50 XP Saņemsi Grūts 115 pilda" at bounding box center [266, 133] width 495 height 80
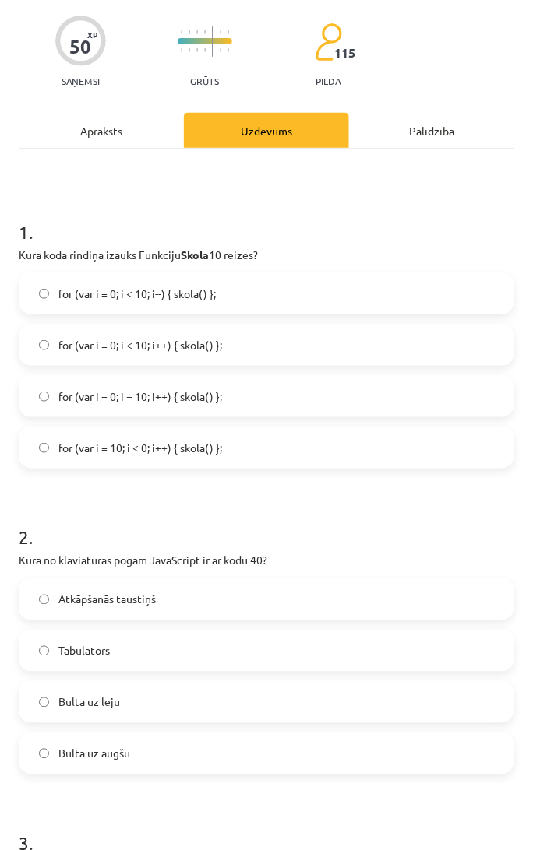
click at [130, 712] on label "Bulta uz leju" at bounding box center [266, 702] width 492 height 39
click at [357, 539] on h1 "2 ." at bounding box center [266, 524] width 495 height 48
click at [269, 543] on h1 "2 ." at bounding box center [266, 524] width 495 height 48
click at [259, 526] on h1 "2 ." at bounding box center [266, 524] width 495 height 48
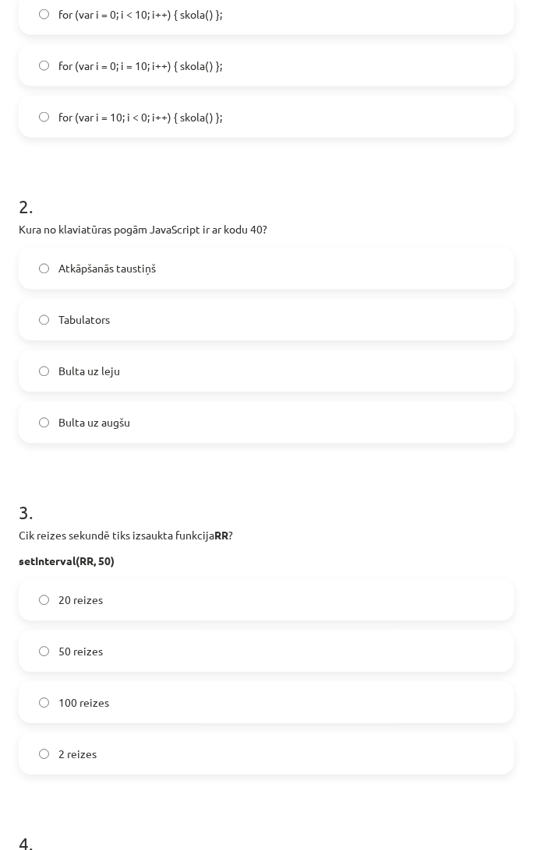
scroll to position [432, 0]
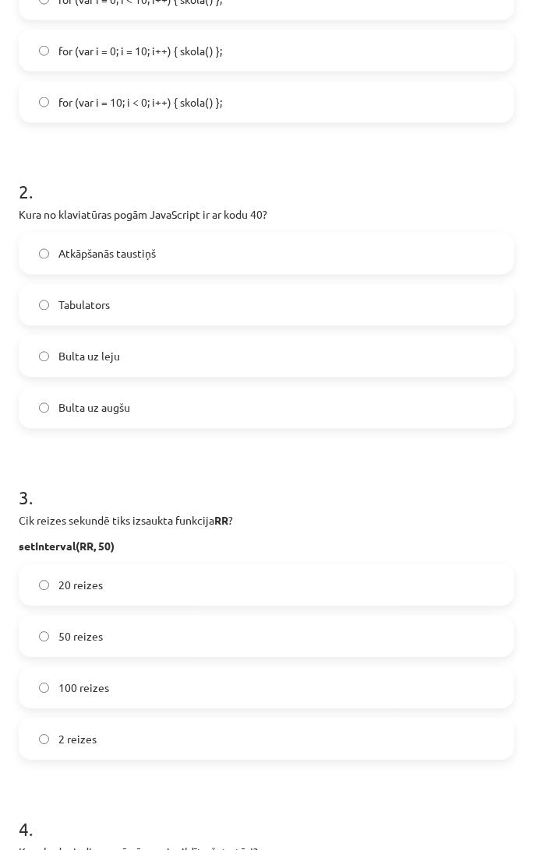
click at [308, 473] on h1 "3 ." at bounding box center [266, 484] width 495 height 48
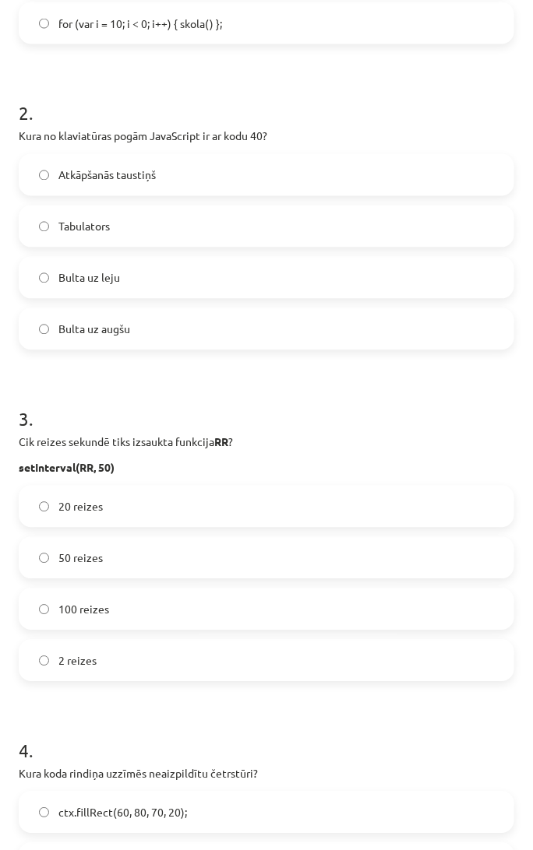
scroll to position [519, 0]
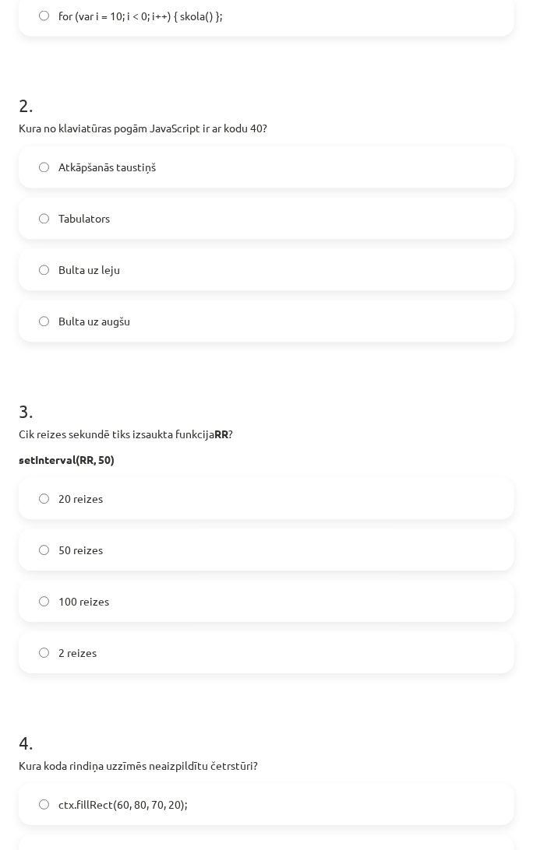
click at [149, 491] on label "20 reizes" at bounding box center [266, 499] width 492 height 39
click at [280, 414] on h1 "3 ." at bounding box center [266, 398] width 495 height 48
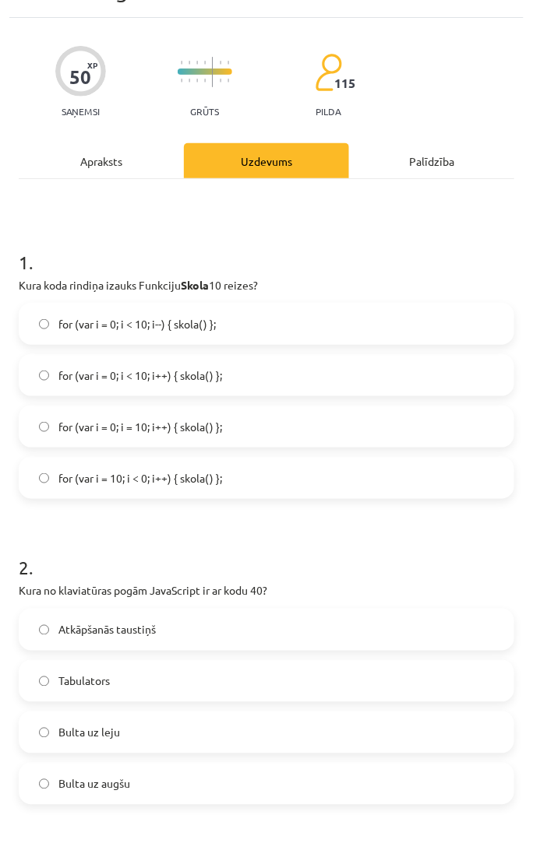
scroll to position [0, 0]
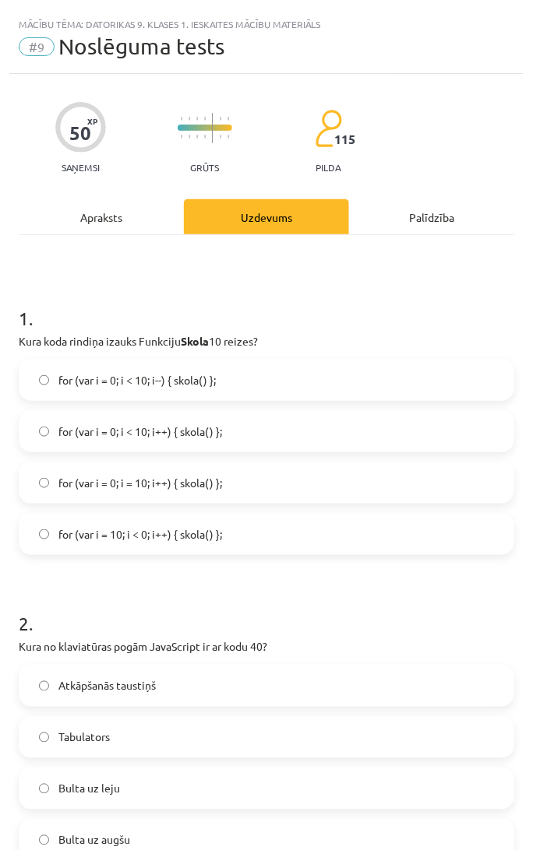
click at [125, 315] on h1 "1 ." at bounding box center [266, 304] width 495 height 48
click at [242, 438] on label "for (var i = 0; i < 10; i++) { skola() };" at bounding box center [266, 431] width 492 height 39
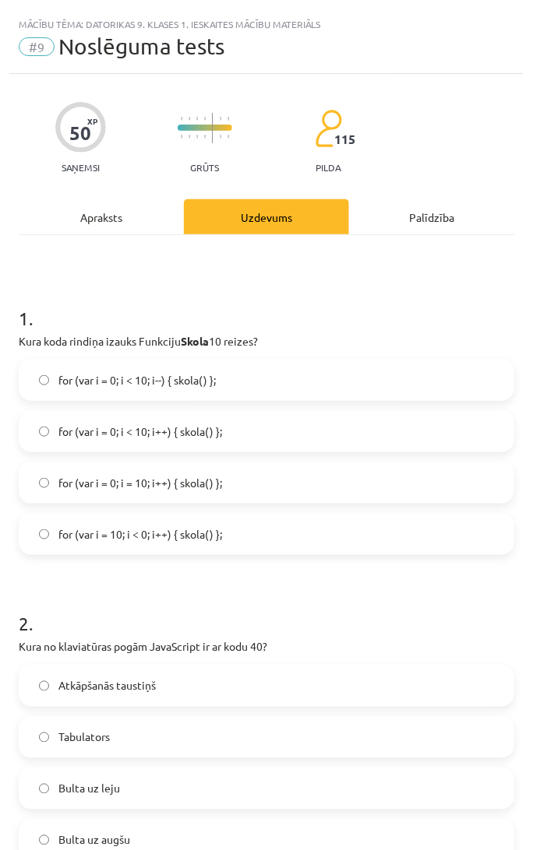
click at [39, 600] on h1 "2 ." at bounding box center [266, 610] width 495 height 48
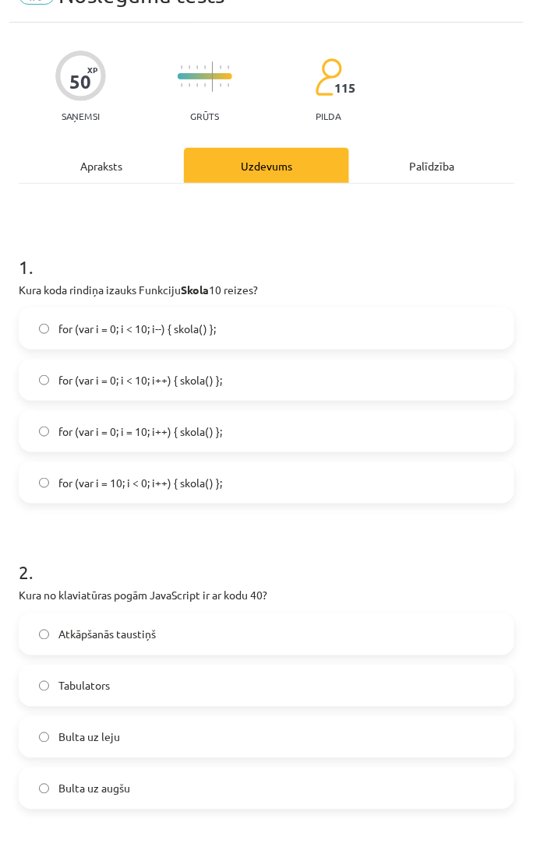
scroll to position [259, 0]
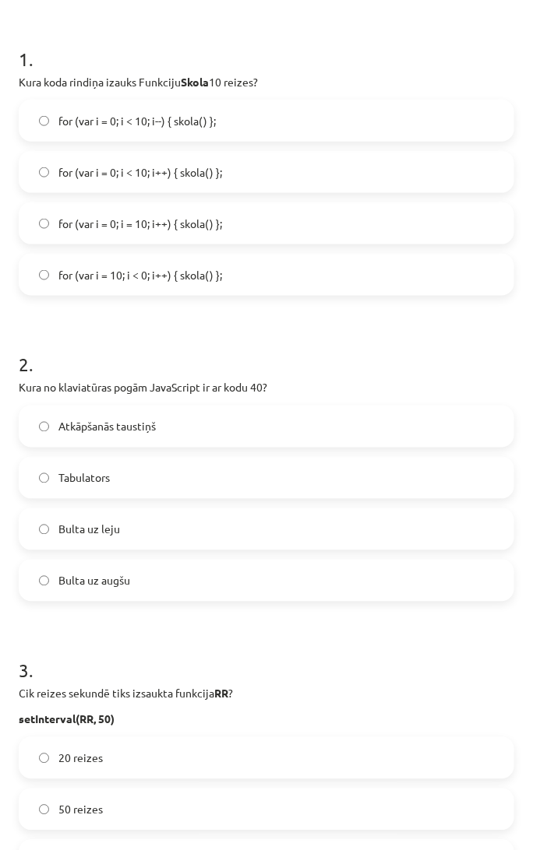
click at [78, 565] on label "Bulta uz augšu" at bounding box center [266, 580] width 492 height 39
click at [83, 547] on label "Bulta uz leju" at bounding box center [266, 529] width 492 height 39
click at [149, 368] on h1 "2 ." at bounding box center [266, 351] width 495 height 48
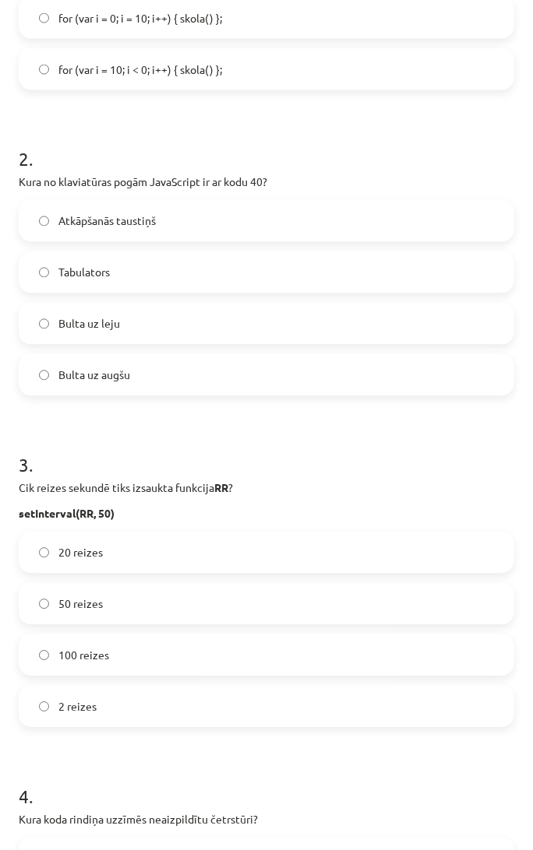
scroll to position [605, 0]
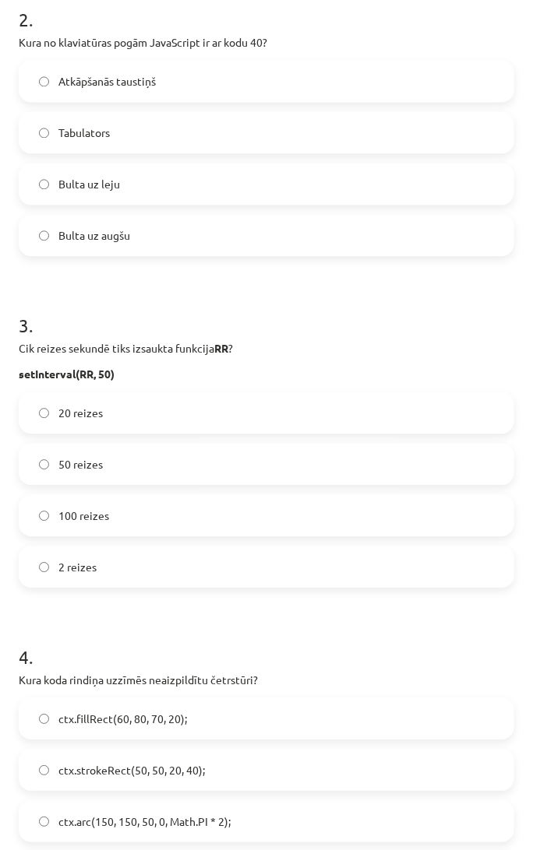
click at [74, 416] on span "20 reizes" at bounding box center [80, 413] width 44 height 16
click at [290, 333] on h1 "3 ." at bounding box center [266, 311] width 495 height 48
click at [318, 326] on h1 "3 ." at bounding box center [266, 311] width 495 height 48
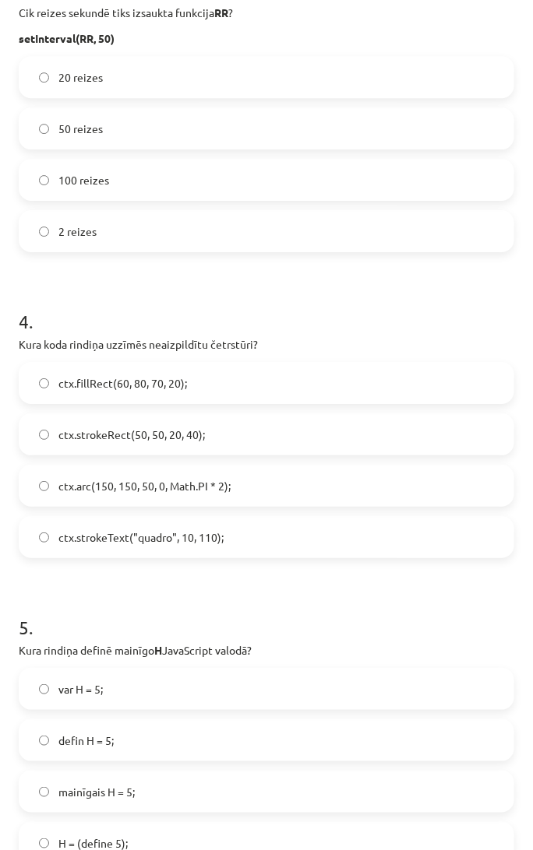
scroll to position [952, 0]
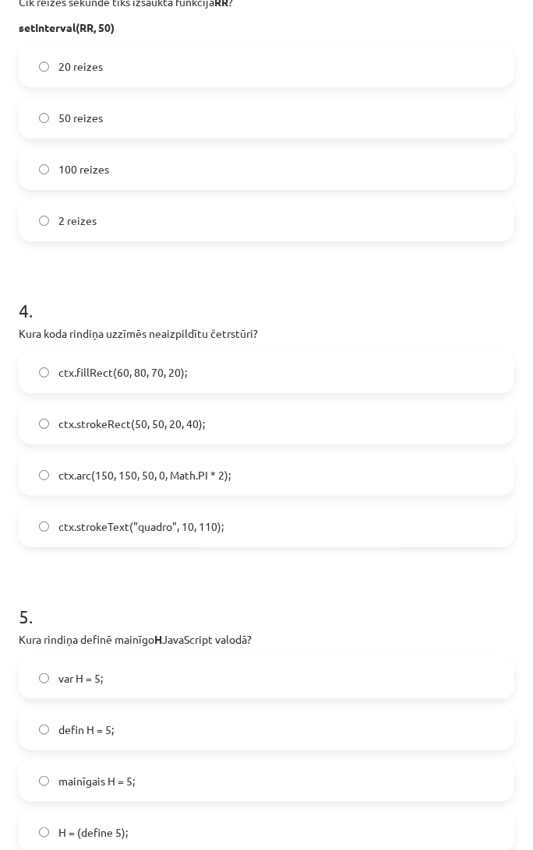
click at [89, 431] on label "ctx.strokeRect(50, 50, 20, 40);" at bounding box center [266, 423] width 492 height 39
click at [17, 498] on div "50 XP Saņemsi Grūts 115 pilda Apraksts Uzdevums Palīdzība 1 . Kura koda rindiņa…" at bounding box center [266, 844] width 514 height 3445
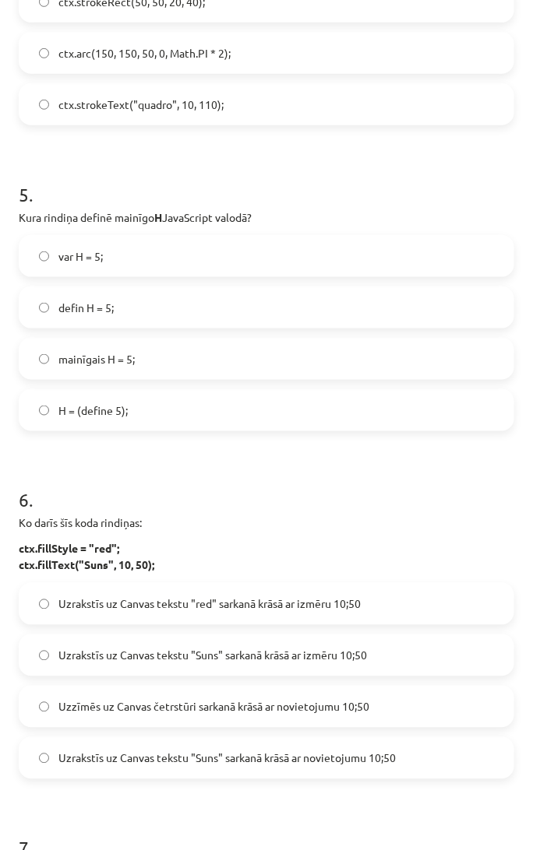
scroll to position [1384, 0]
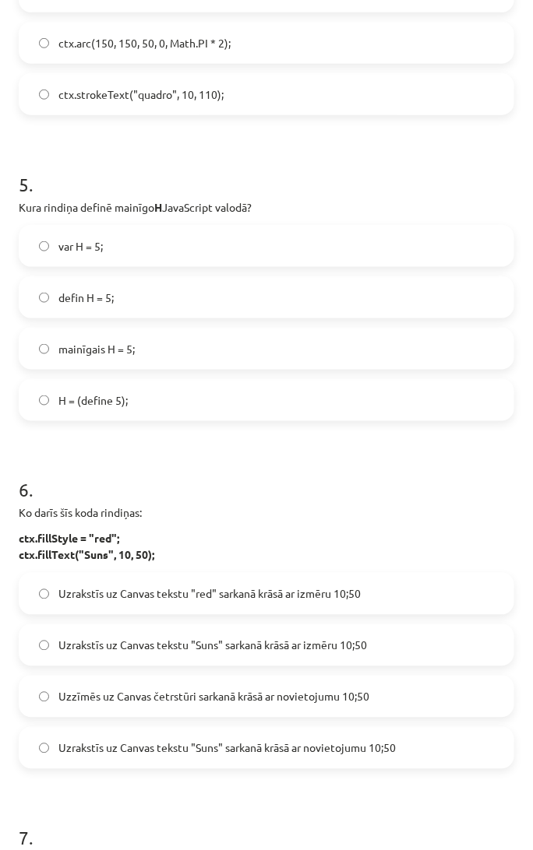
click at [16, 504] on div "50 XP Saņemsi Grūts 115 pilda Apraksts Uzdevums Palīdzība 1 . Kura koda rindiņa…" at bounding box center [266, 412] width 514 height 3445
click at [83, 239] on span "var H = 5;" at bounding box center [80, 246] width 44 height 16
click at [52, 459] on h1 "6 ." at bounding box center [266, 476] width 495 height 48
click at [128, 347] on span "mainīgais H = 5;" at bounding box center [96, 349] width 76 height 16
click at [75, 292] on span "defin H = 5;" at bounding box center [85, 298] width 55 height 16
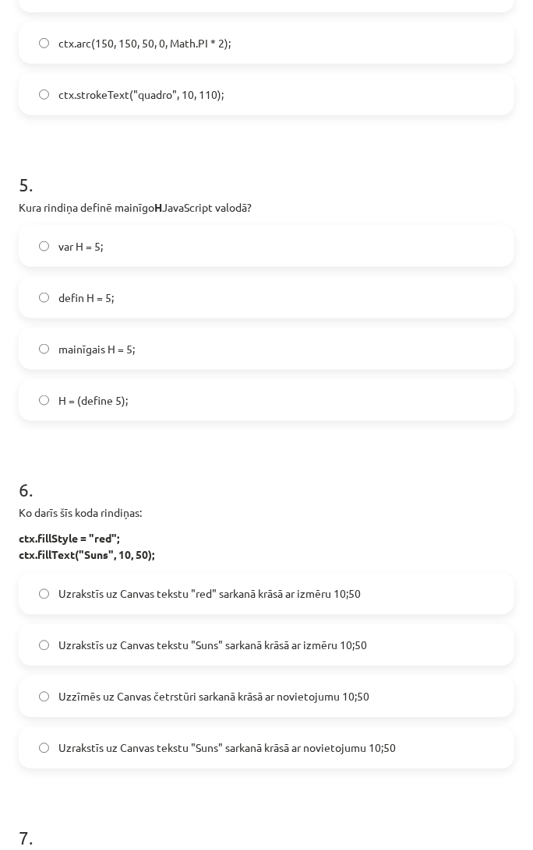
click at [129, 456] on h1 "6 ." at bounding box center [266, 476] width 495 height 48
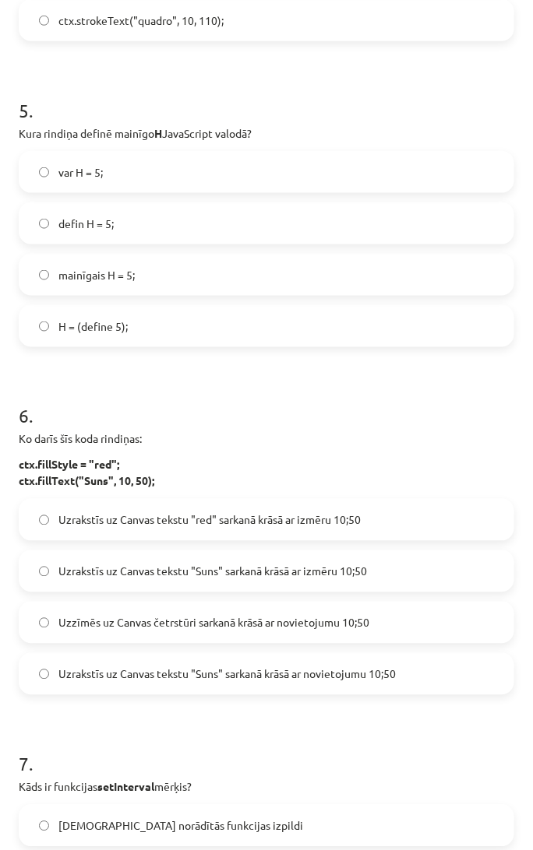
scroll to position [1470, 0]
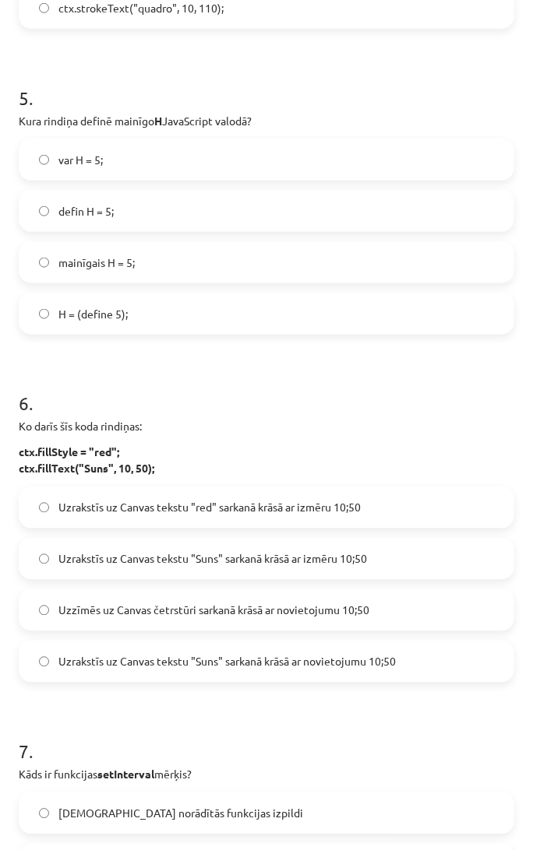
drag, startPoint x: 70, startPoint y: 166, endPoint x: 55, endPoint y: 194, distance: 31.7
click at [70, 165] on span "var H = 5;" at bounding box center [80, 160] width 44 height 16
click at [8, 343] on div "Mācību tēma: Datorikas 9. klases 1. ieskaites mācību materiāls #9 Noslēguma tes…" at bounding box center [266, 425] width 533 height 850
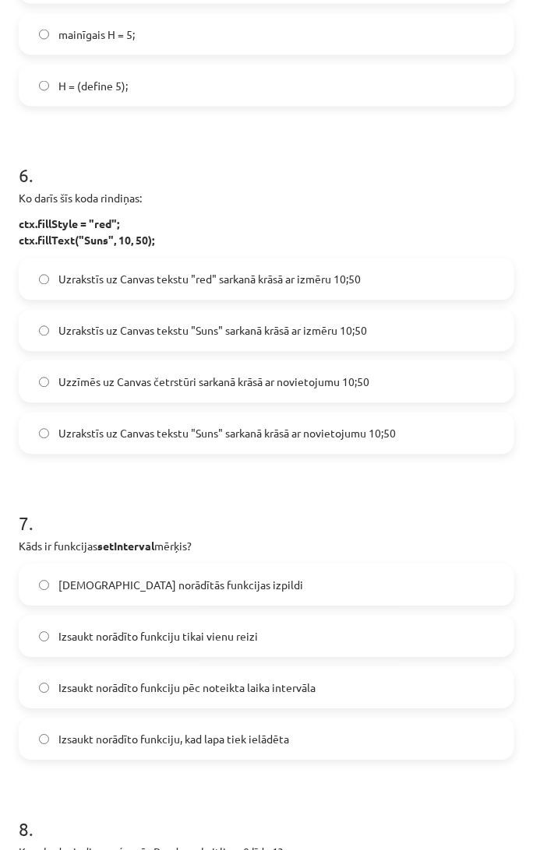
scroll to position [1730, 0]
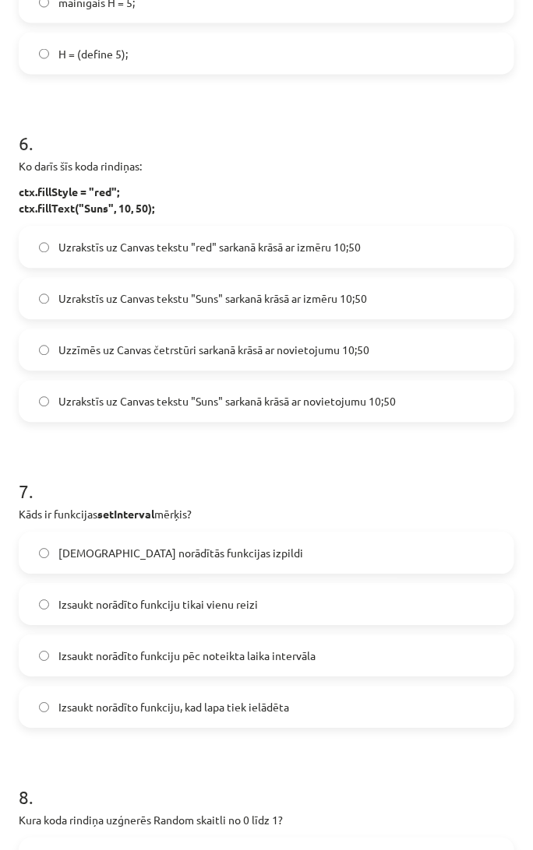
click at [212, 200] on p "ctx.fillStyle = "red"; ctx.fillText("Suns", 10, 50);" at bounding box center [266, 201] width 495 height 33
click at [151, 299] on span "Uzrakstīs uz Canvas tekstu "Suns" sarkanā krāsā ar izmēru 10;50" at bounding box center [212, 299] width 308 height 16
click at [244, 382] on label "Uzrakstīs uz Canvas tekstu "Suns" sarkanā krāsā ar novietojumu 10;50" at bounding box center [266, 401] width 492 height 39
click at [248, 463] on h1 "7 ." at bounding box center [266, 478] width 495 height 48
click at [19, 454] on h1 "7 ." at bounding box center [266, 478] width 495 height 48
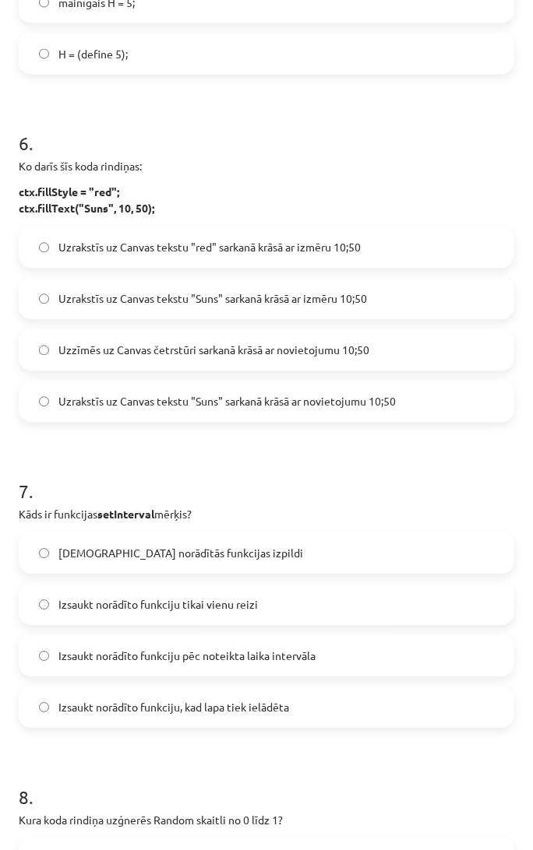
click at [12, 382] on div "50 XP Saņemsi Grūts 115 pilda Apraksts Uzdevums Palīdzība 1 . Kura koda rindiņa…" at bounding box center [266, 66] width 514 height 3445
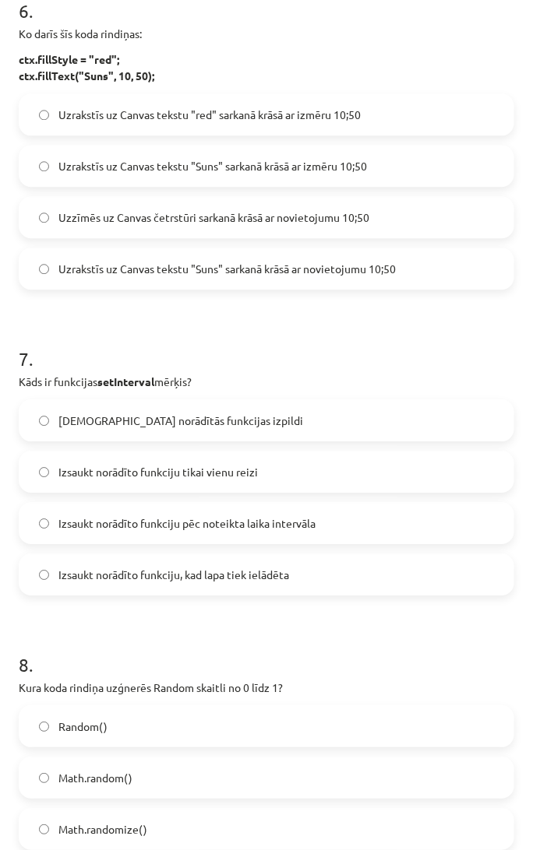
scroll to position [1903, 0]
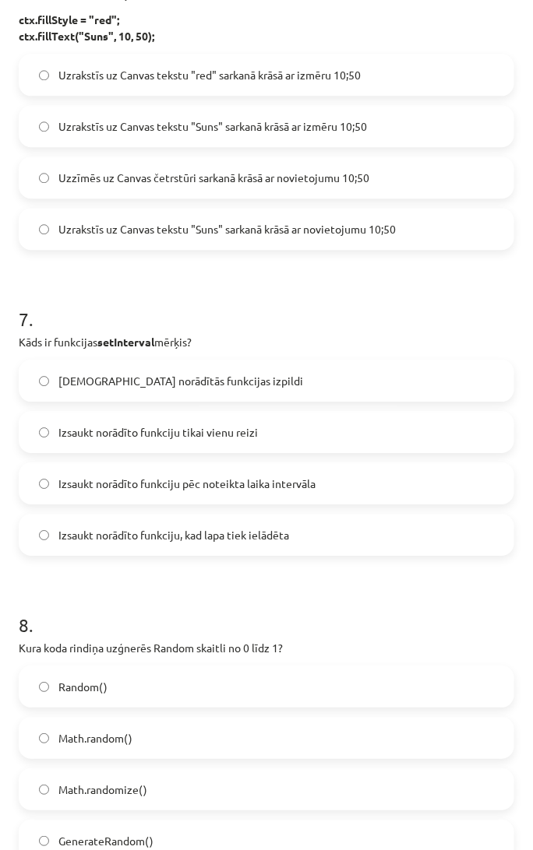
click at [52, 478] on label "Izsaukt norādīto funkciju pēc noteikta laika intervāla" at bounding box center [266, 483] width 492 height 39
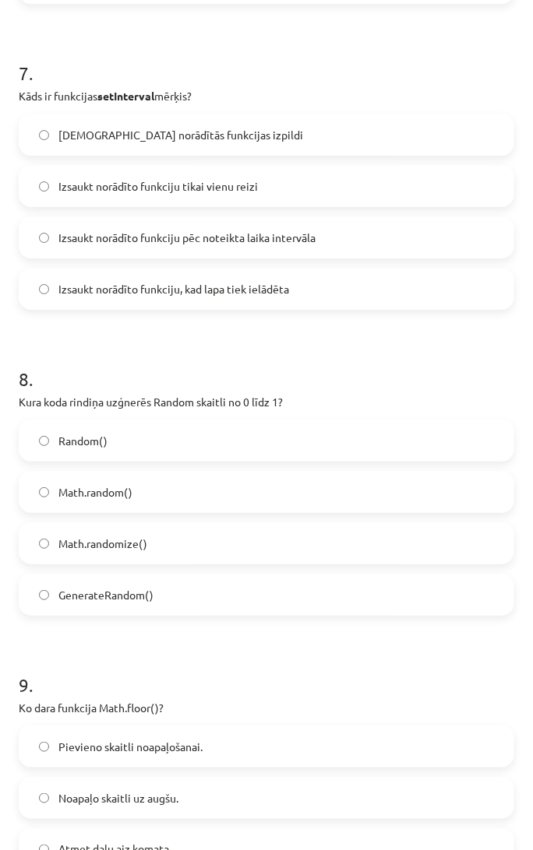
scroll to position [2162, 0]
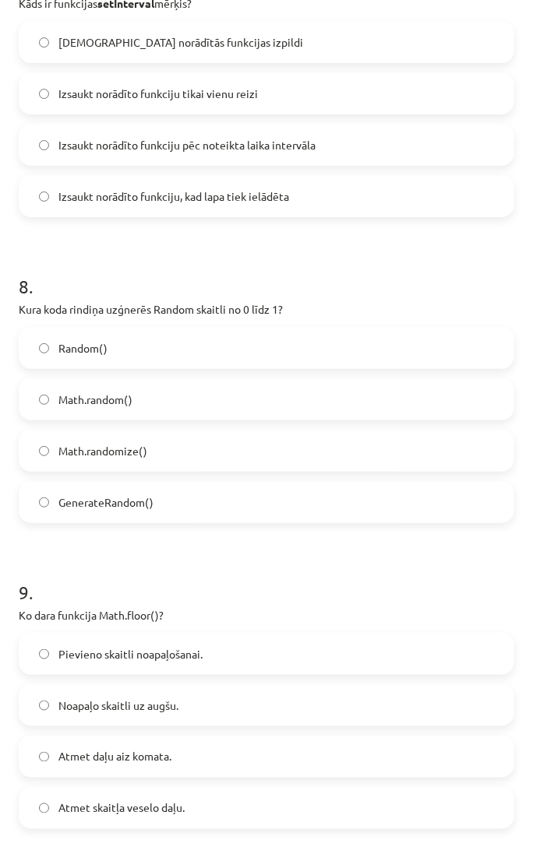
scroll to position [2249, 0]
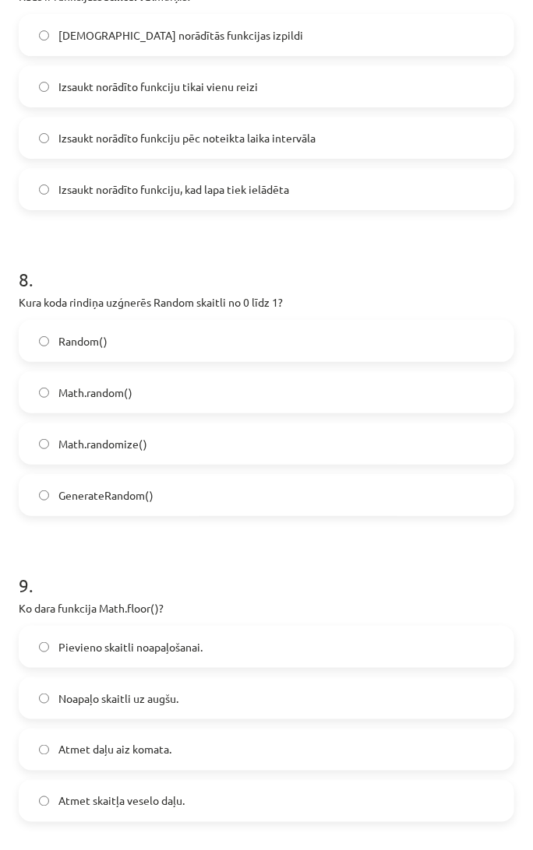
click at [69, 695] on span "Noapaļo skaitli uz augšu." at bounding box center [118, 699] width 120 height 16
click at [83, 746] on span "Atmet daļu aiz komata." at bounding box center [114, 750] width 113 height 16
click at [311, 593] on h1 "9 ." at bounding box center [266, 571] width 495 height 48
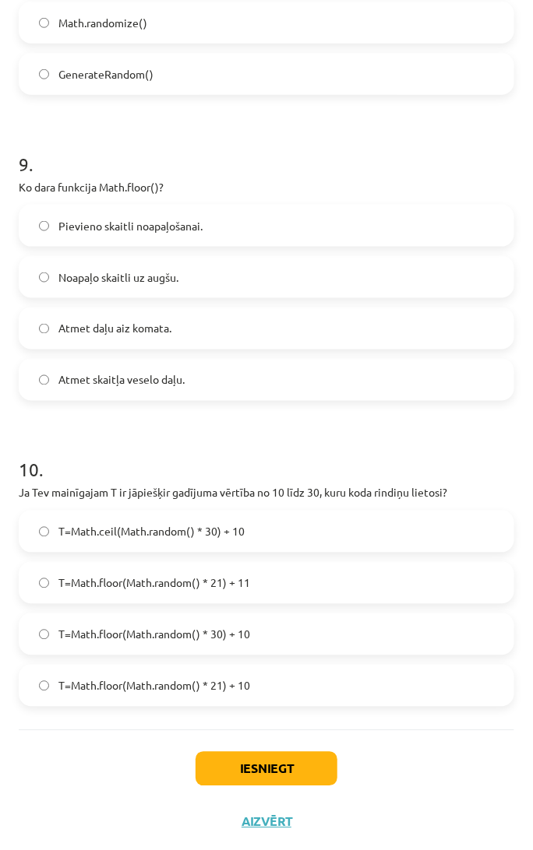
scroll to position [2677, 0]
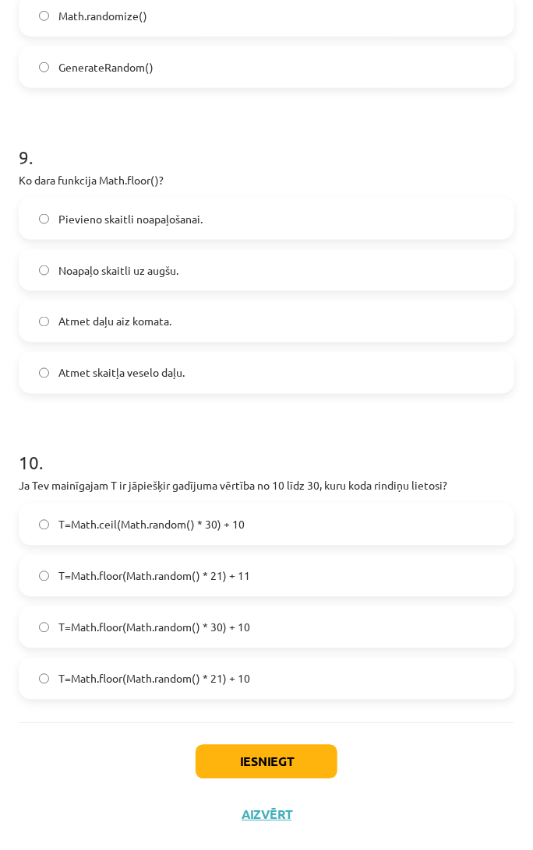
click at [72, 733] on div "Iesniegt Aizvērt" at bounding box center [266, 777] width 495 height 109
click at [29, 808] on div "Iesniegt Aizvērt" at bounding box center [266, 777] width 495 height 109
click at [58, 762] on div "Iesniegt Aizvērt" at bounding box center [266, 777] width 495 height 109
click at [56, 761] on div "Iesniegt Aizvērt" at bounding box center [266, 777] width 495 height 109
click at [67, 728] on div "Iesniegt Aizvērt" at bounding box center [266, 777] width 495 height 109
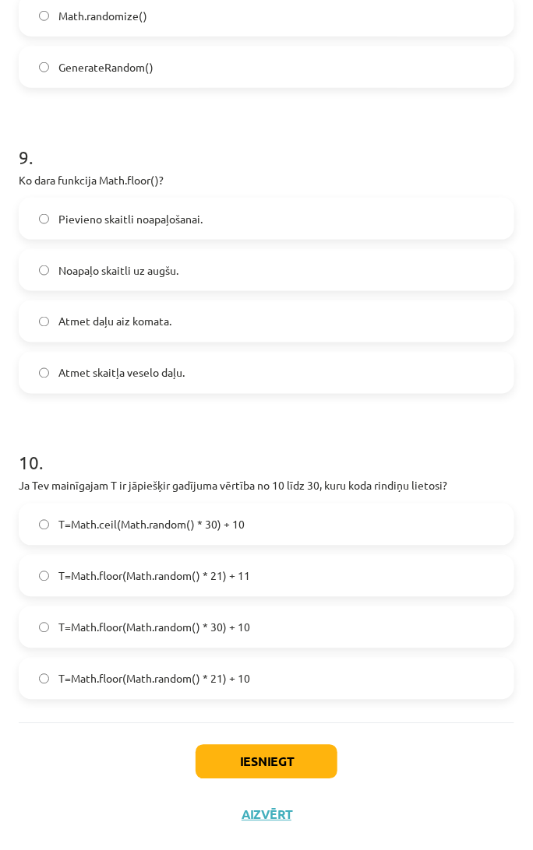
click at [178, 463] on h1 "10 ." at bounding box center [266, 449] width 495 height 48
click at [105, 786] on div "Iesniegt Aizvērt" at bounding box center [266, 777] width 495 height 109
click at [127, 800] on div "Iesniegt Aizvērt" at bounding box center [266, 777] width 495 height 109
click at [221, 773] on button "Iesniegt" at bounding box center [266, 762] width 142 height 34
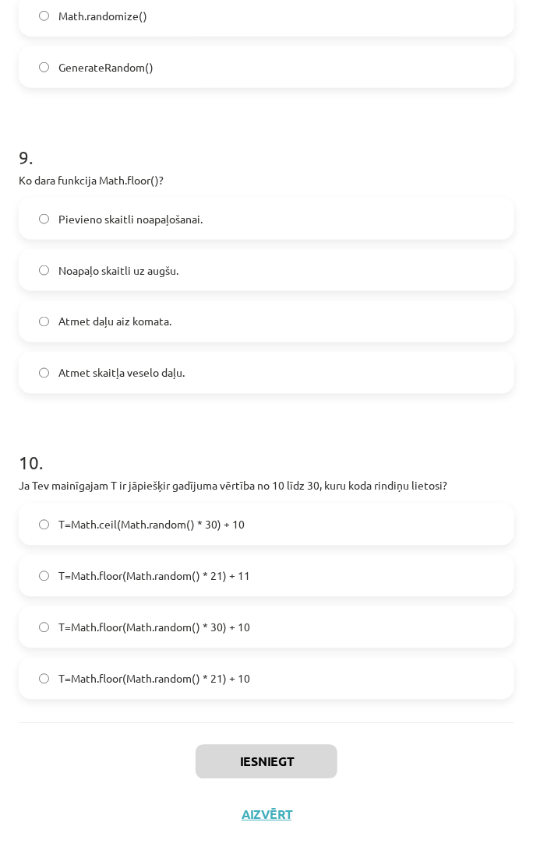
click at [91, 806] on div "Iesniegt Aizvērt" at bounding box center [266, 777] width 495 height 109
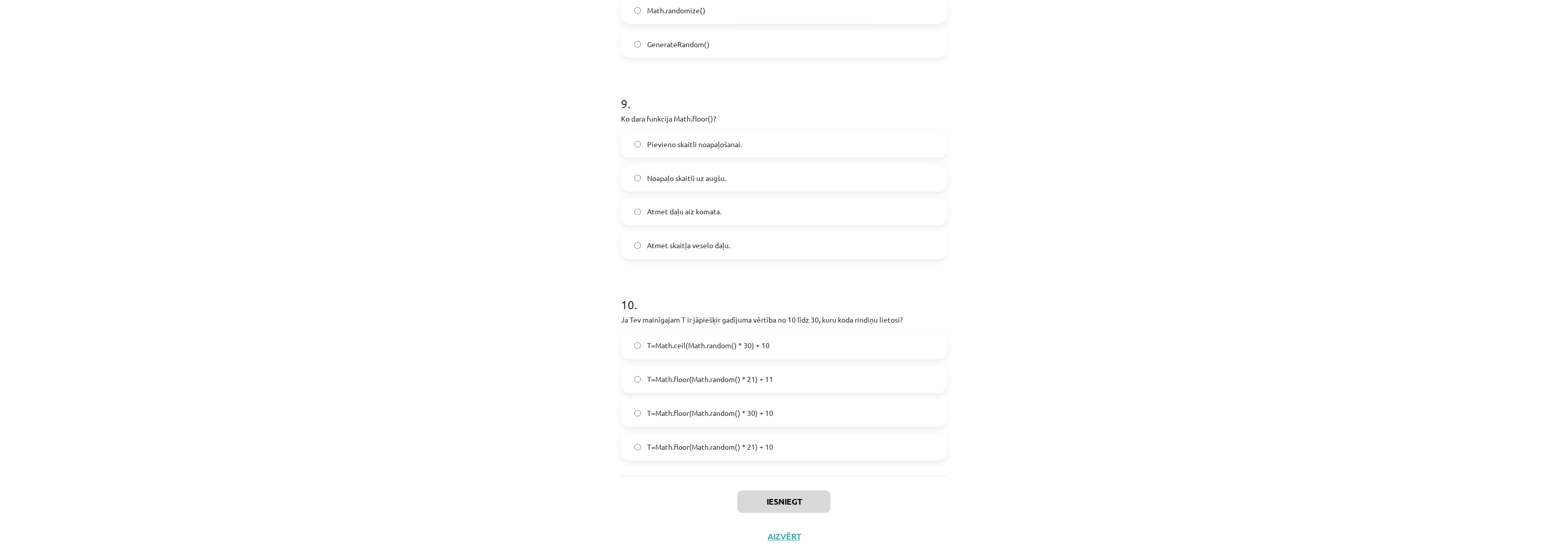
scroll to position [688, 0]
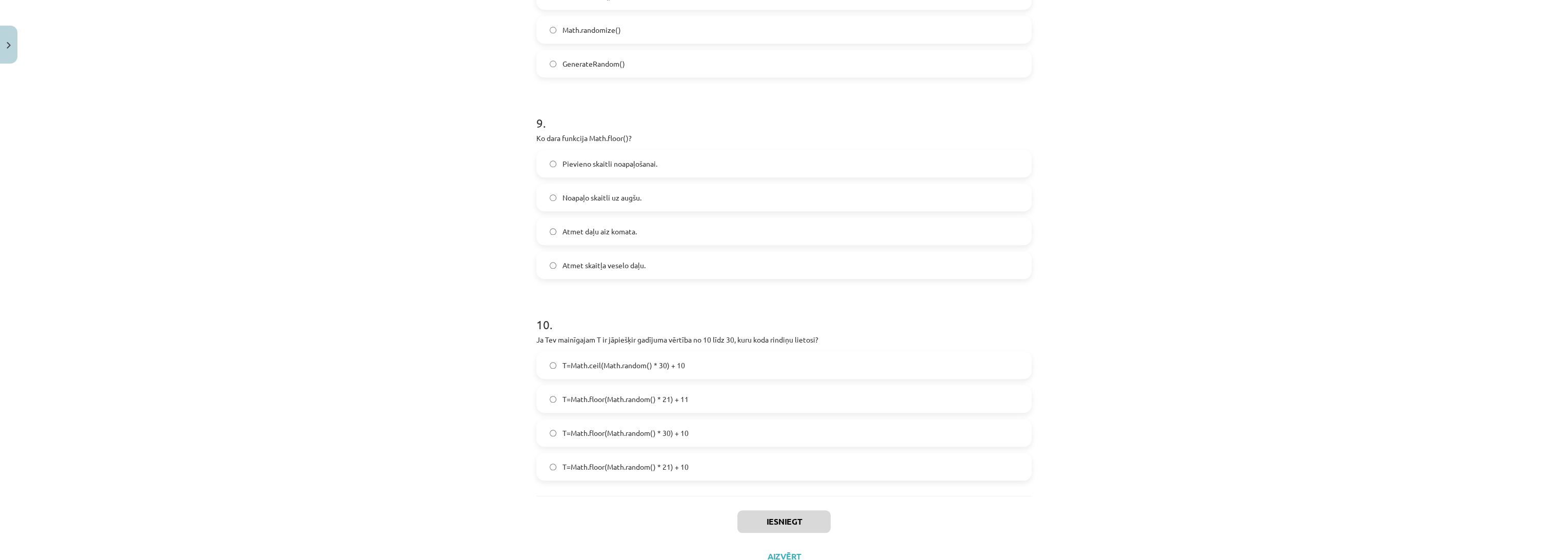
click at [350, 236] on div "Mācību tēma: Datorikas 9. klases 1. ieskaites mācību materiāls #9 Noslēguma tes…" at bounding box center [784, 280] width 1568 height 560
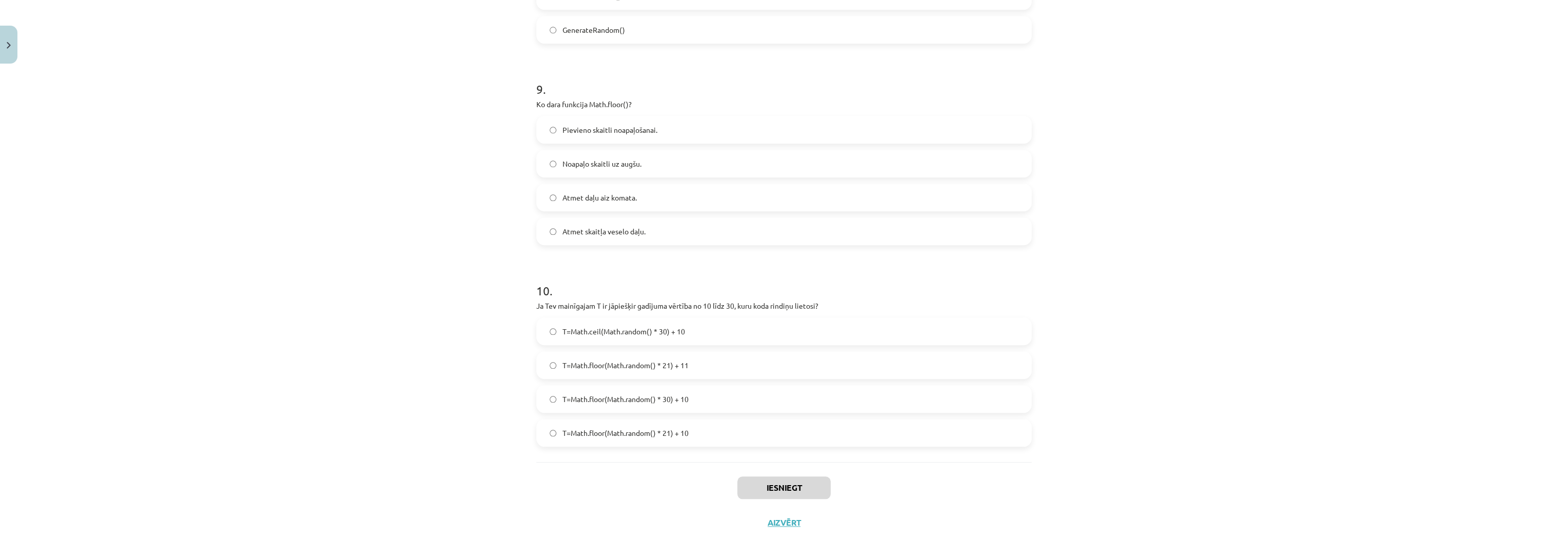
scroll to position [1803, 0]
click at [350, 256] on div "Mācību tēma: Datorikas 9. klases 1. ieskaites mācību materiāls #9 Noslēguma tes…" at bounding box center [784, 280] width 1568 height 560
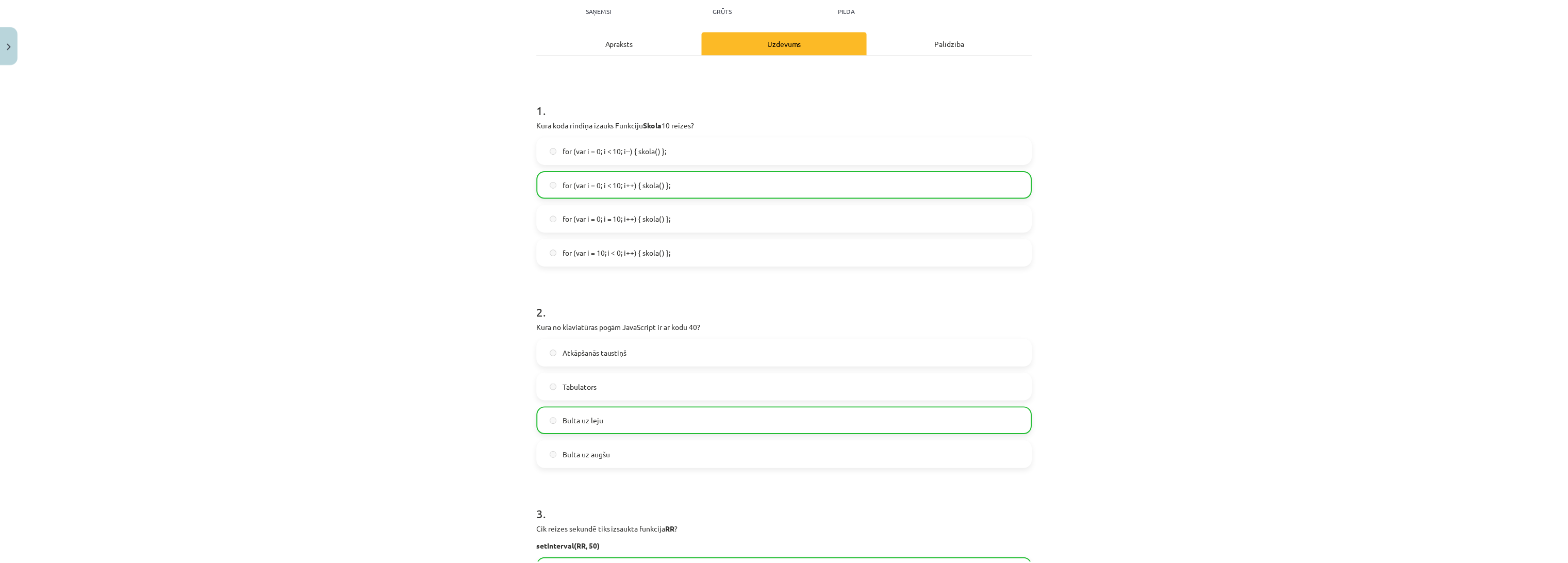
scroll to position [93, 0]
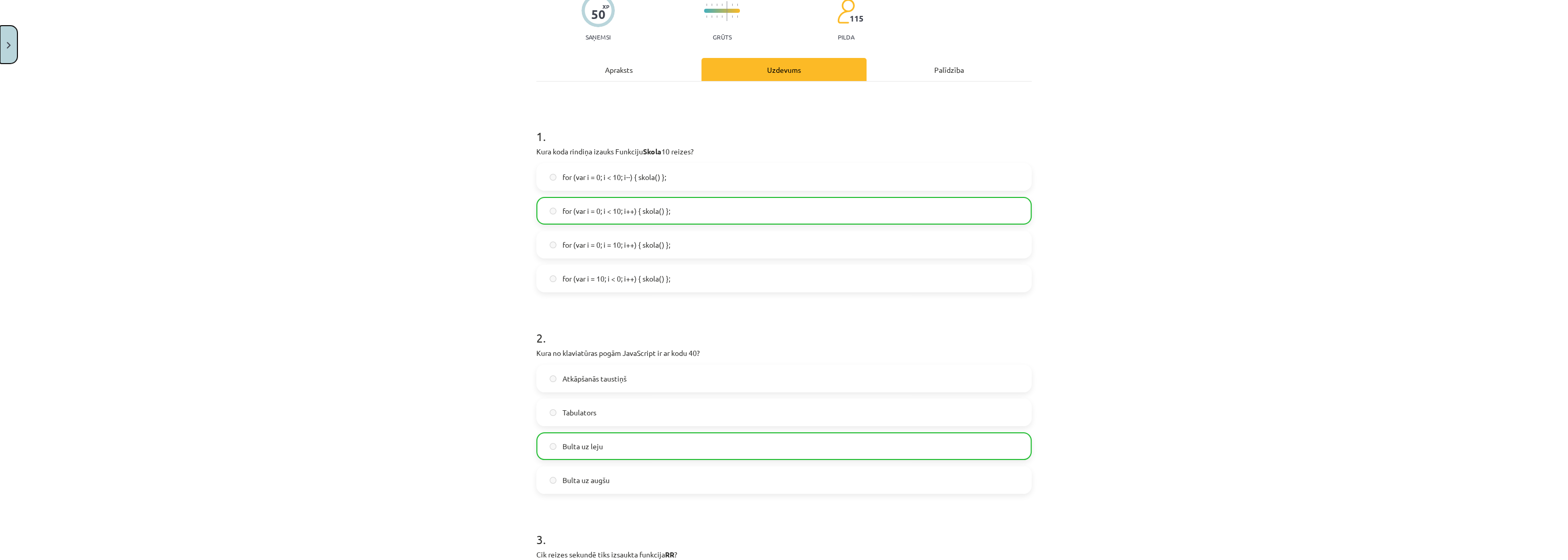
click at [7, 47] on img "Close" at bounding box center [9, 45] width 4 height 7
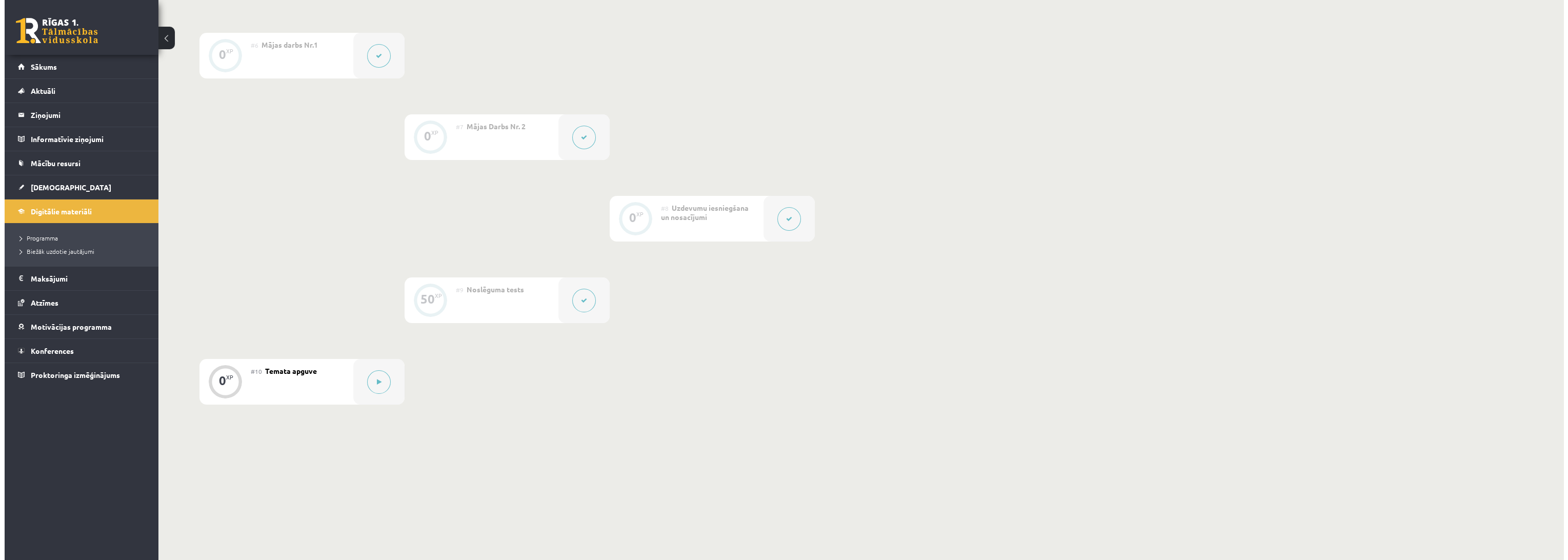
scroll to position [688, 0]
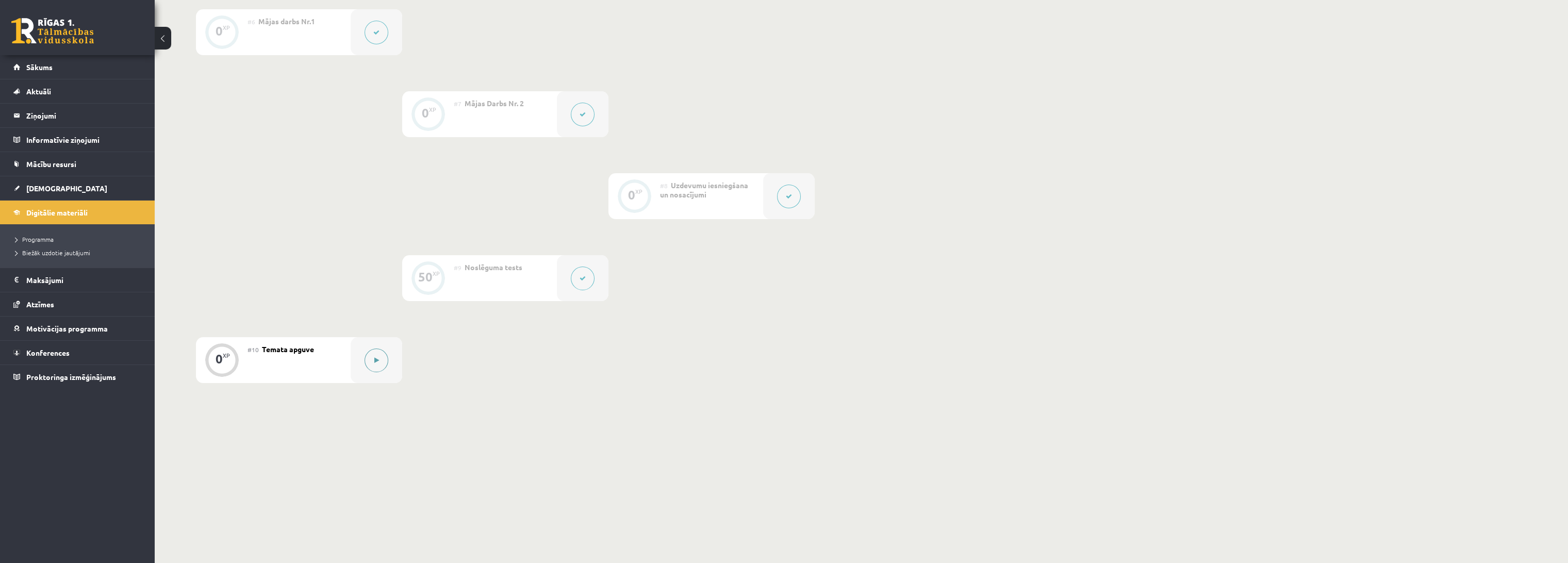
click at [352, 358] on icon at bounding box center [376, 360] width 5 height 6
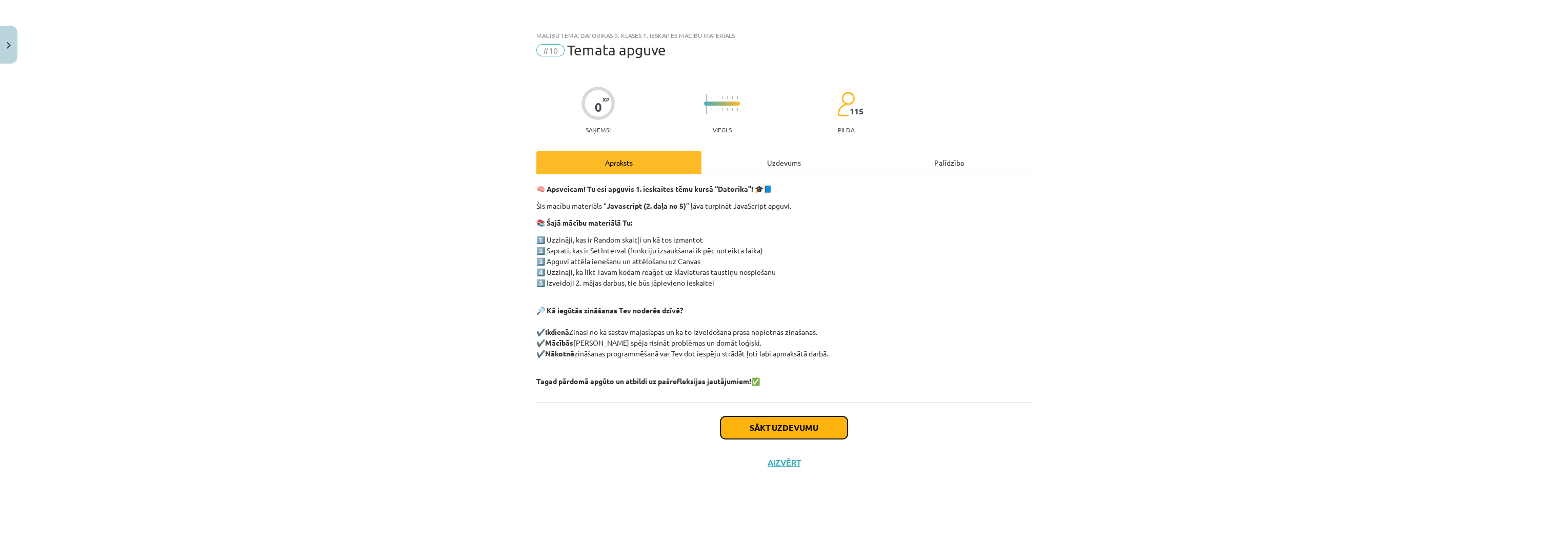
click at [350, 422] on button "Sākt uzdevumu" at bounding box center [784, 428] width 127 height 22
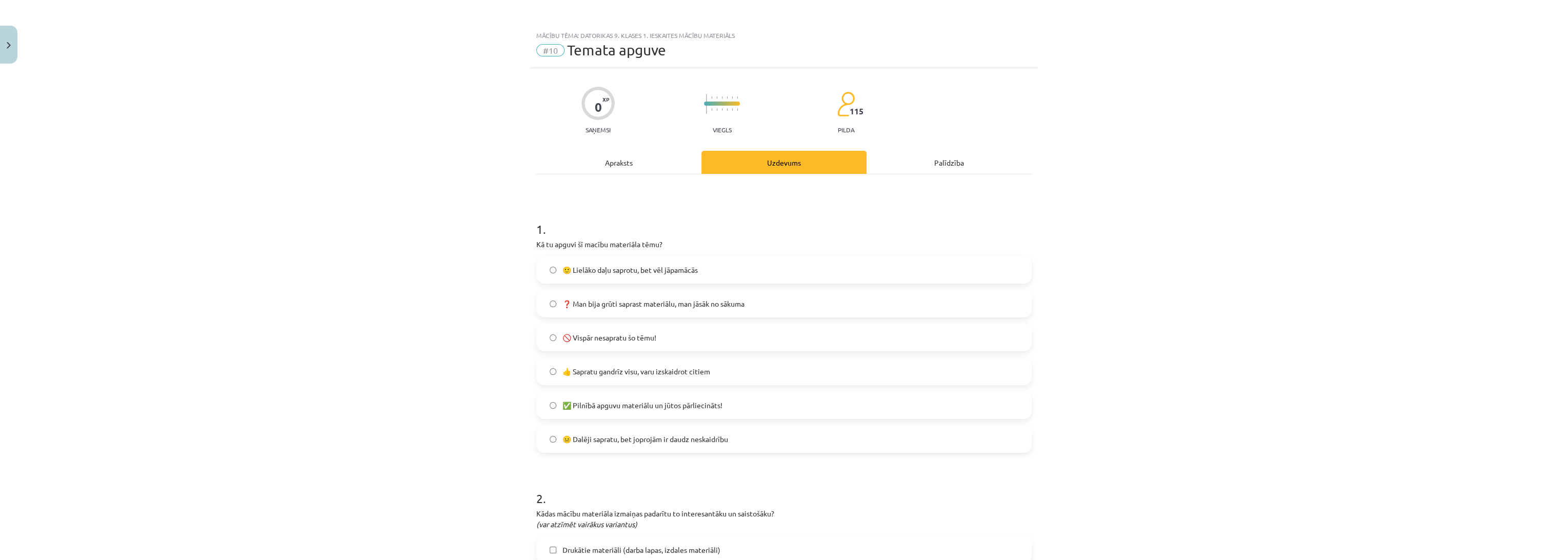
click at [350, 383] on div "Mācību tēma: Datorikas 9. klases 1. ieskaites mācību materiāls #10 Temata apguv…" at bounding box center [784, 280] width 1568 height 560
click at [350, 339] on span "🚫 Vispār nesapratu šo tēmu!" at bounding box center [609, 338] width 94 height 11
click at [350, 370] on div "Mācību tēma: Datorikas 9. klases 1. ieskaites mācību materiāls #10 Temata apguv…" at bounding box center [784, 280] width 1568 height 560
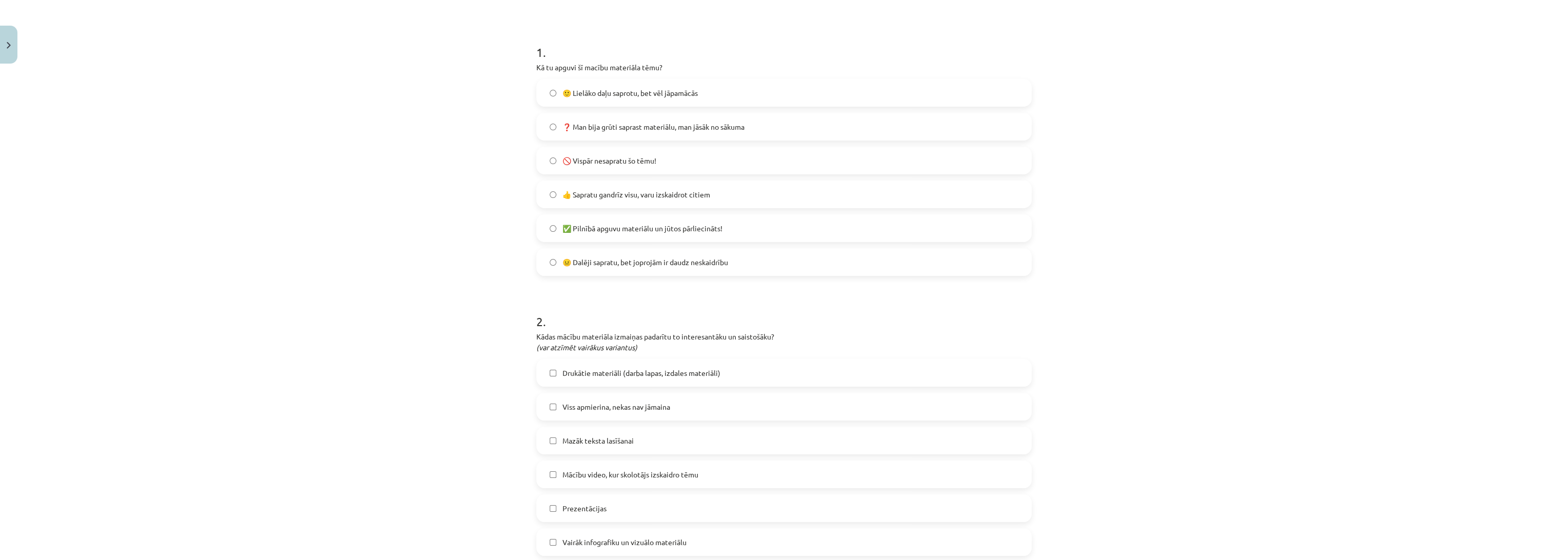
scroll to position [171, 0]
click at [350, 103] on span "🙂 Lielāko daļu saprotu, bet vēl jāpamācās" at bounding box center [630, 99] width 136 height 11
click at [350, 177] on div "Mācību tēma: Datorikas 9. klases 1. ieskaites mācību materiāls #10 Temata apguv…" at bounding box center [784, 280] width 1568 height 560
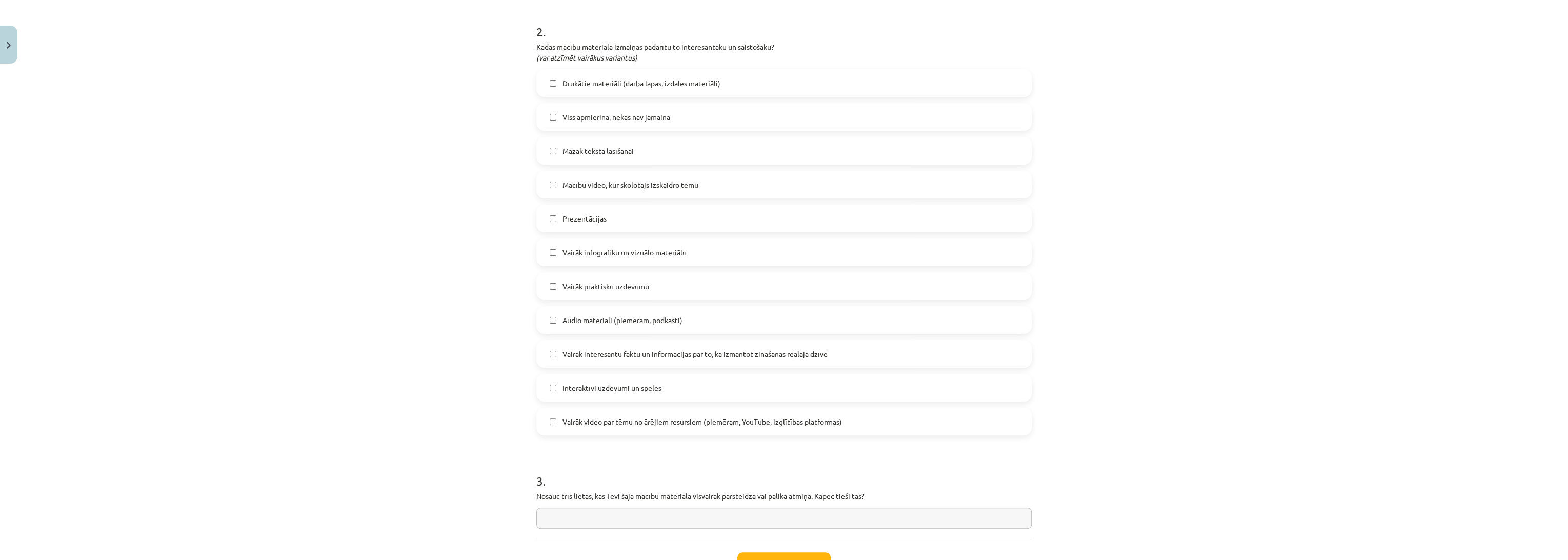
scroll to position [469, 0]
click at [350, 118] on span "Viss apmierina, nekas nav jāmaina" at bounding box center [616, 115] width 108 height 11
click at [350, 186] on div "Mācību tēma: Datorikas 9. klases 1. ieskaites mācību materiāls #10 Temata apguv…" at bounding box center [784, 280] width 1568 height 560
click at [350, 275] on div "Mācību tēma: Datorikas 9. klases 1. ieskaites mācību materiāls #10 Temata apguv…" at bounding box center [784, 280] width 1568 height 560
click at [350, 111] on label "Viss apmierina, nekas nav jāmaina" at bounding box center [784, 115] width 493 height 26
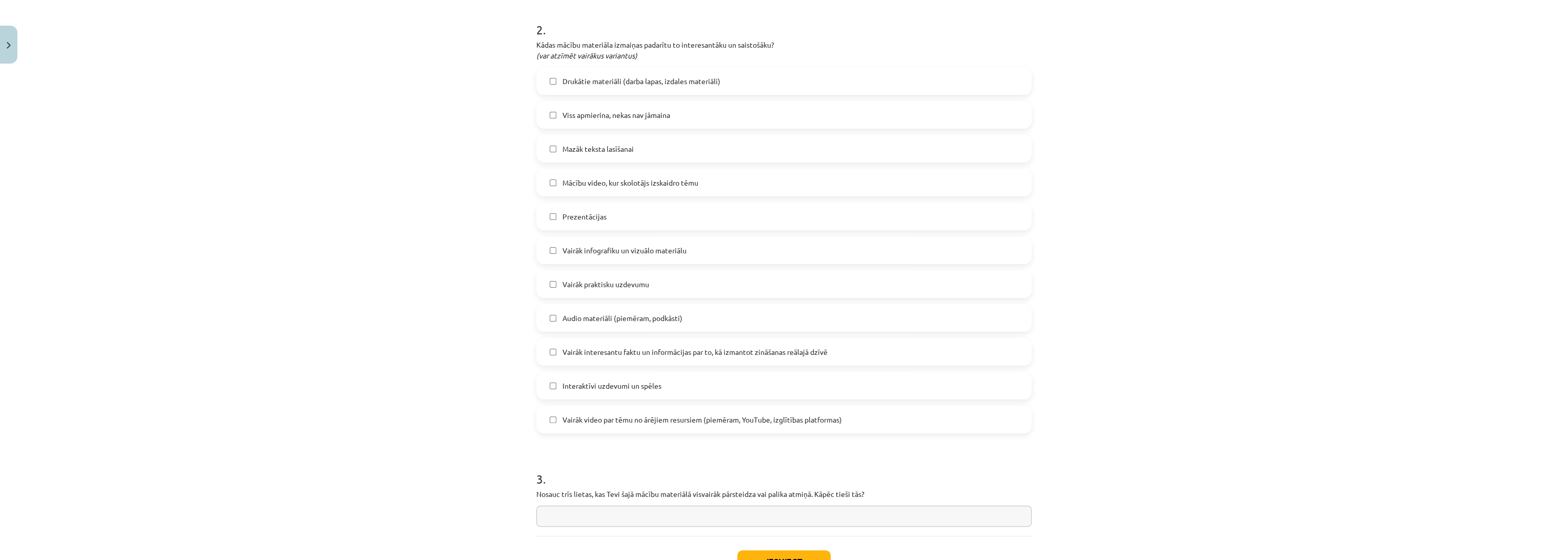
click at [350, 242] on div "Mācību tēma: Datorikas 9. klases 1. ieskaites mācību materiāls #10 Temata apguv…" at bounding box center [784, 280] width 1568 height 560
click at [350, 249] on label "Vairāk infografiku un vizuālo materiālu" at bounding box center [784, 250] width 493 height 26
drag, startPoint x: 441, startPoint y: 322, endPoint x: 454, endPoint y: 319, distance: 13.3
click at [350, 323] on div "Mācību tēma: Datorikas 9. klases 1. ieskaites mācību materiāls #10 Temata apguv…" at bounding box center [784, 280] width 1568 height 560
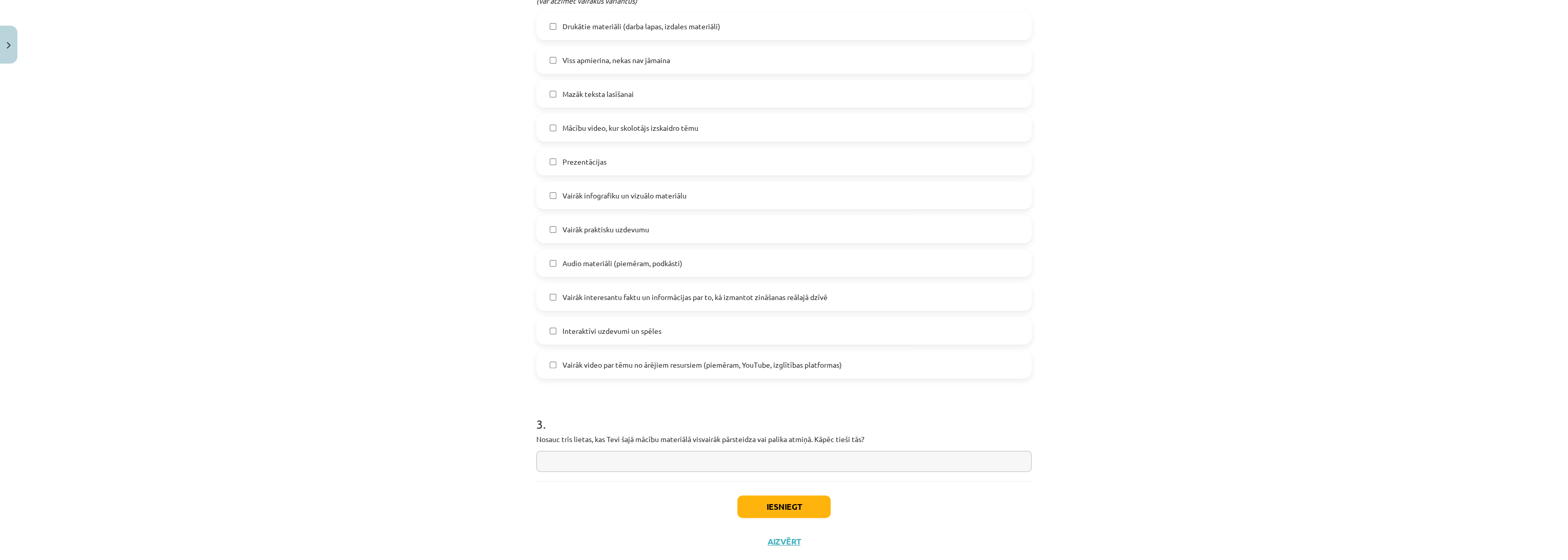
scroll to position [548, 0]
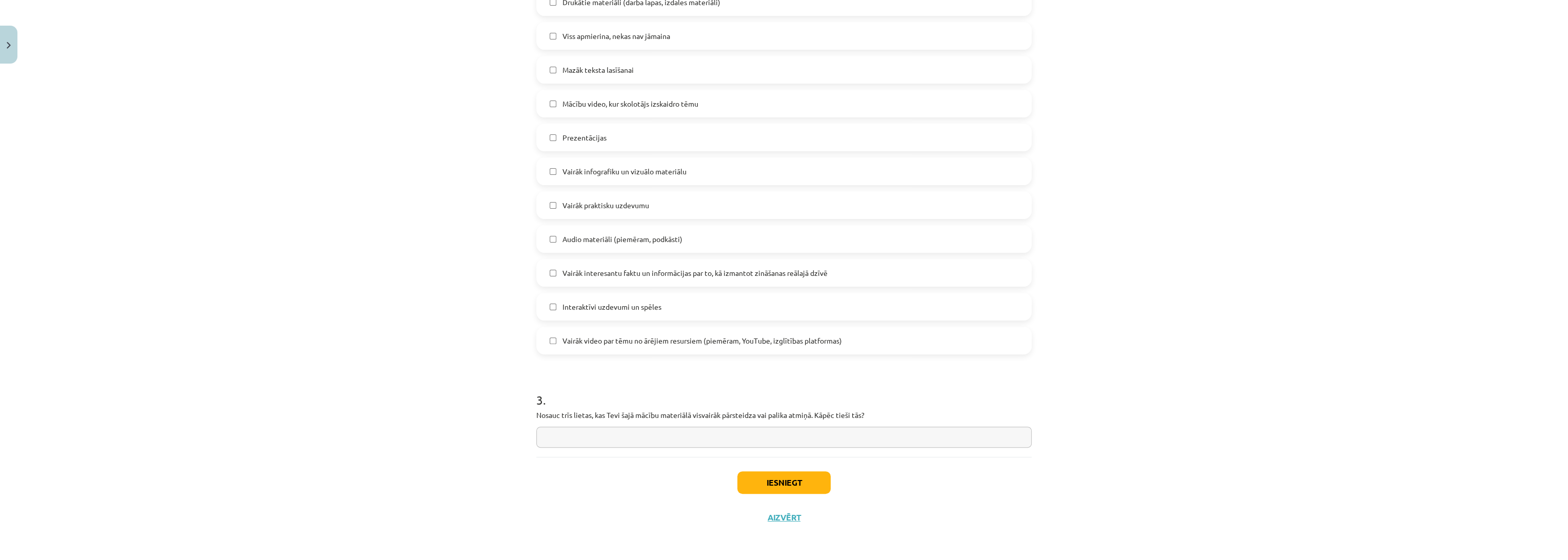
click at [350, 340] on span "Vairāk video par tēmu no ārējiem resursiem (piemēram, YouTube, izglītības platf…" at bounding box center [702, 341] width 279 height 11
click at [350, 488] on button "Iesniegt" at bounding box center [784, 483] width 94 height 22
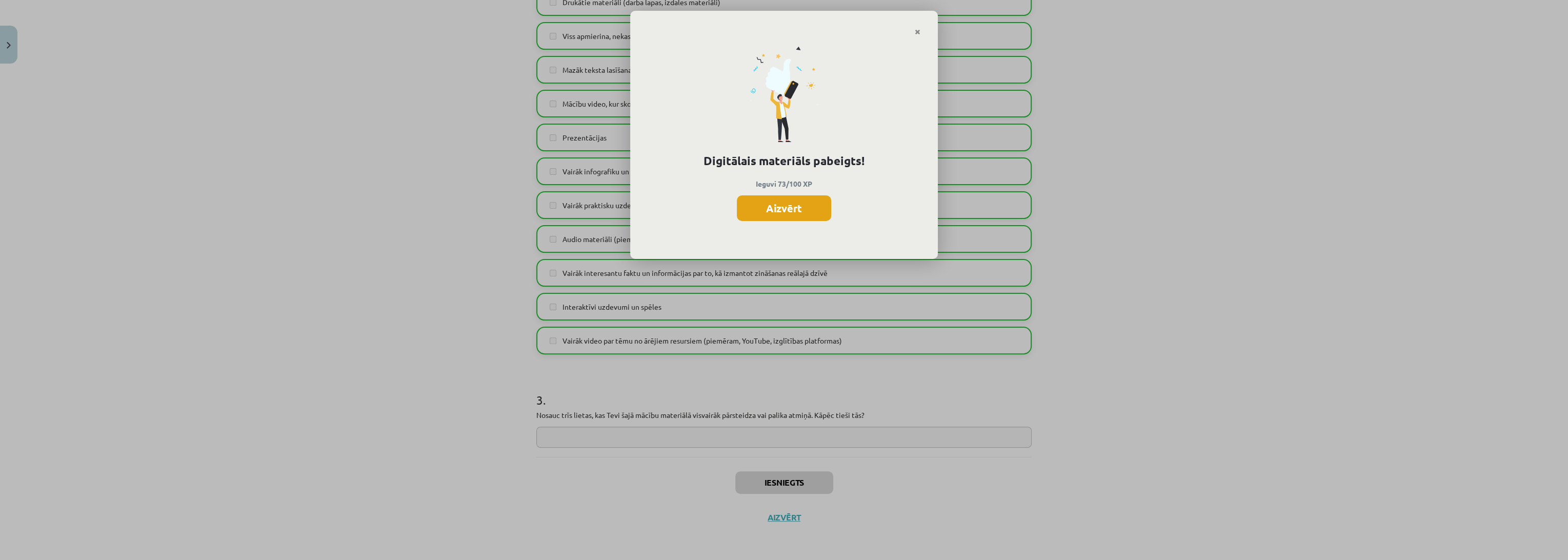
click at [350, 200] on button "Aizvērt" at bounding box center [784, 208] width 94 height 26
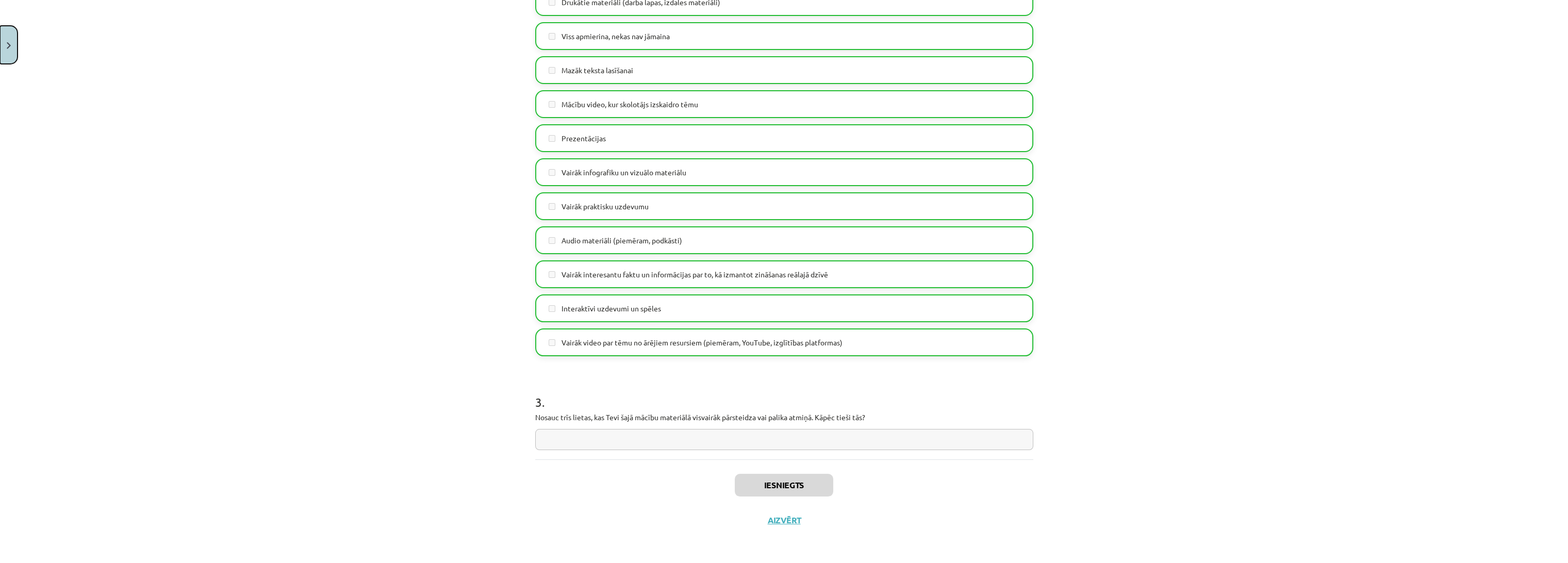
click at [7, 47] on img "Close" at bounding box center [9, 46] width 4 height 7
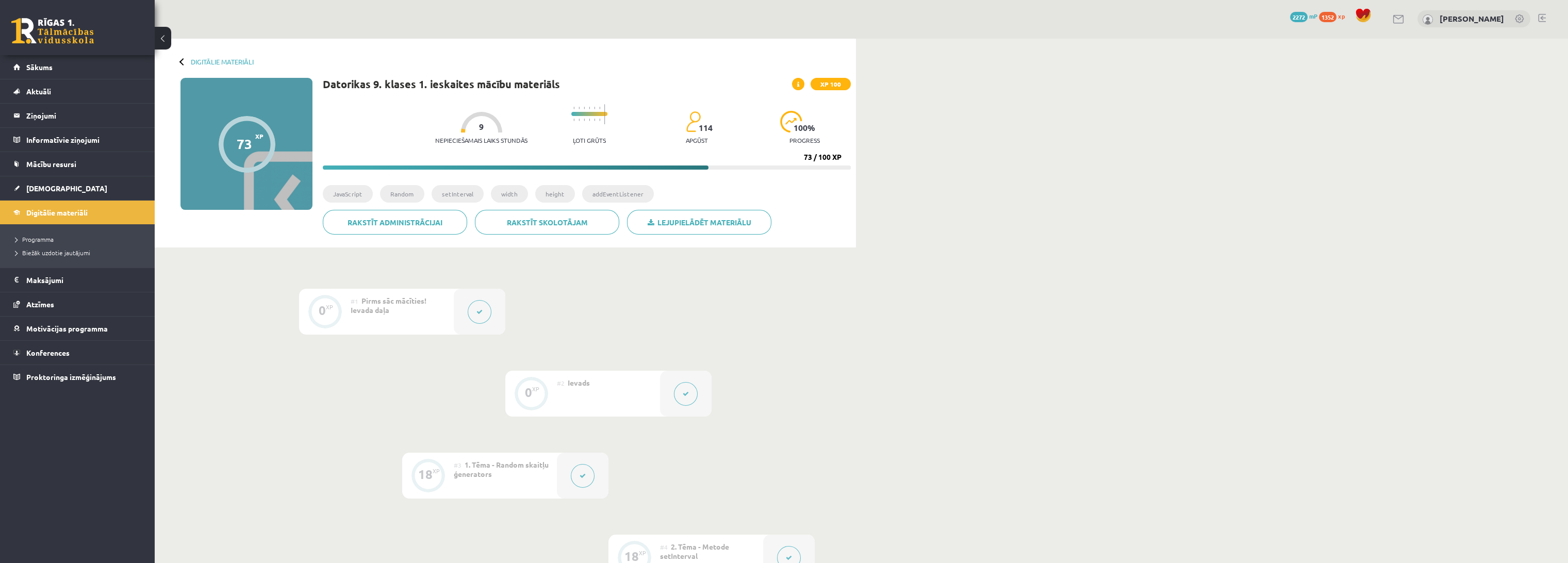
scroll to position [0, 0]
click at [59, 38] on link at bounding box center [52, 30] width 83 height 26
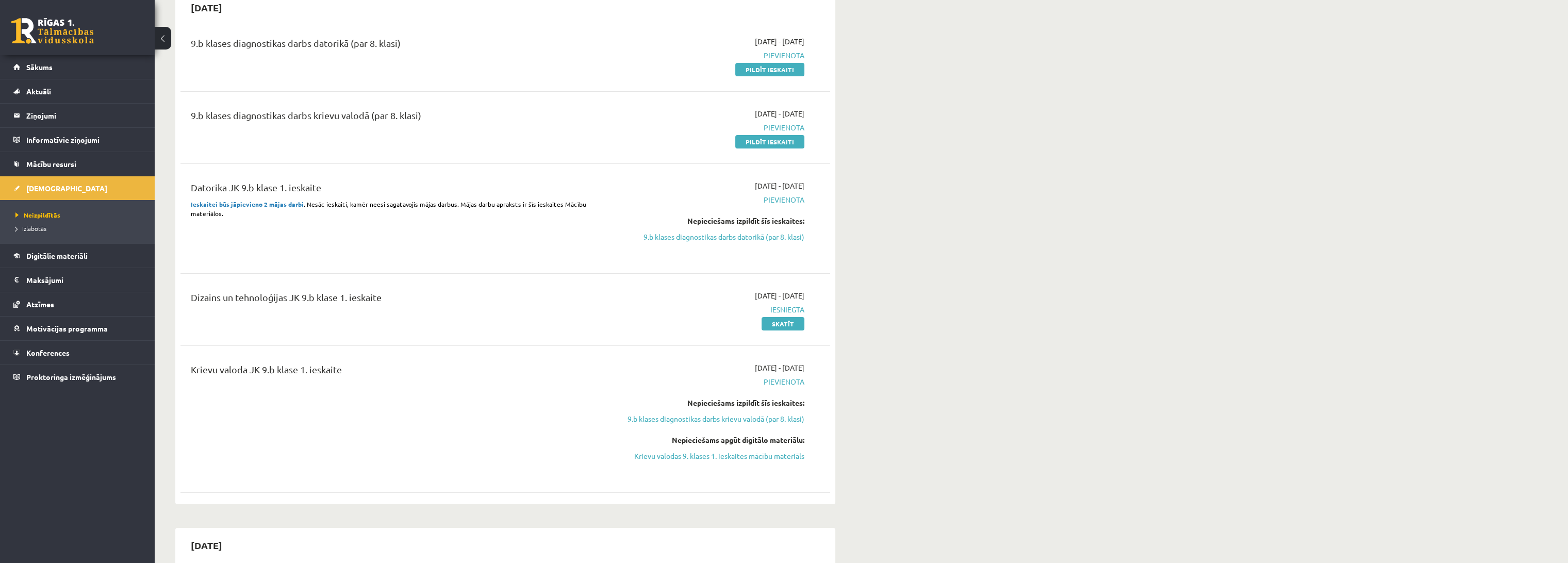
scroll to position [286, 0]
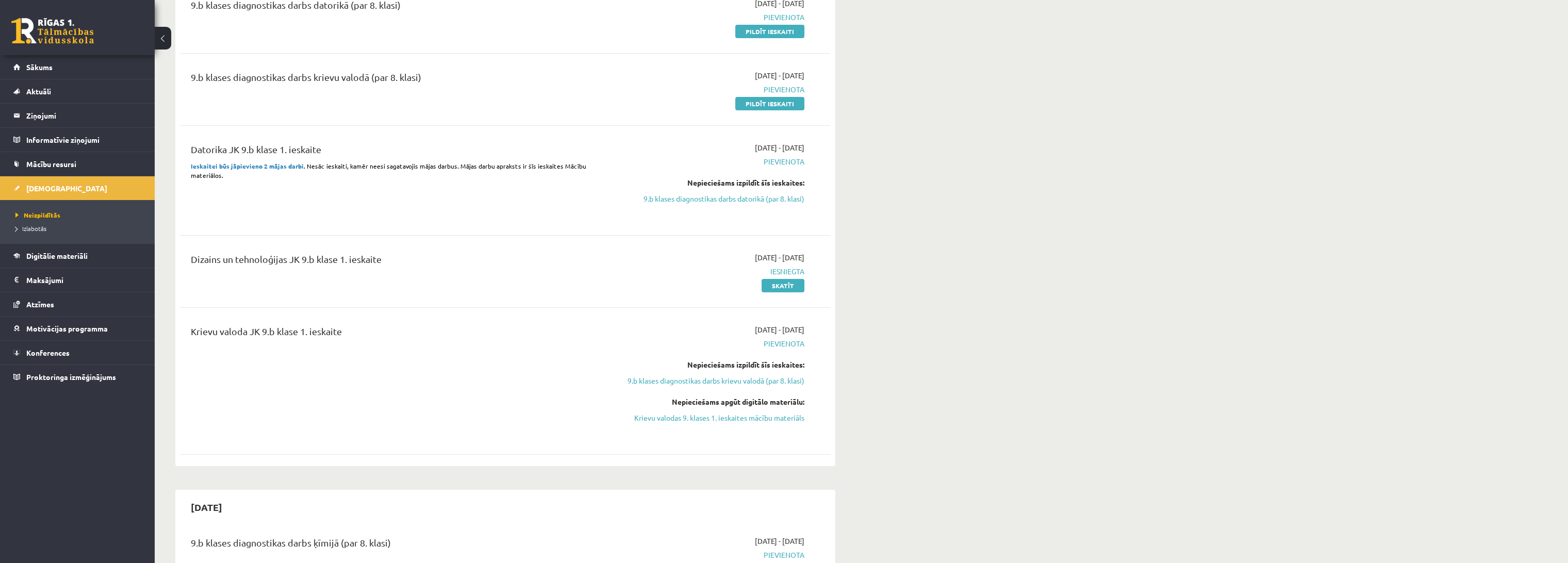
click at [569, 250] on div "Dizains un tehnoloģijas JK 9.b klase 1. ieskaite 2025-10-01 - 2025-10-15 Iesnie…" at bounding box center [505, 272] width 650 height 60
